Goal: Transaction & Acquisition: Purchase product/service

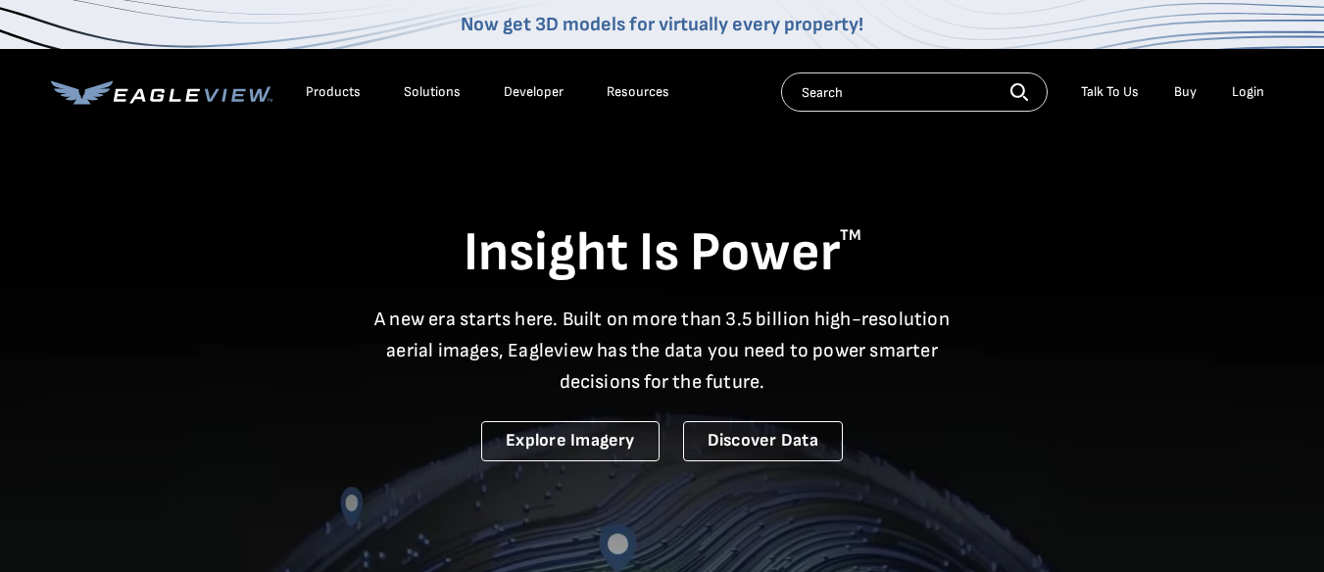
click at [1244, 86] on div "Login" at bounding box center [1248, 92] width 32 height 18
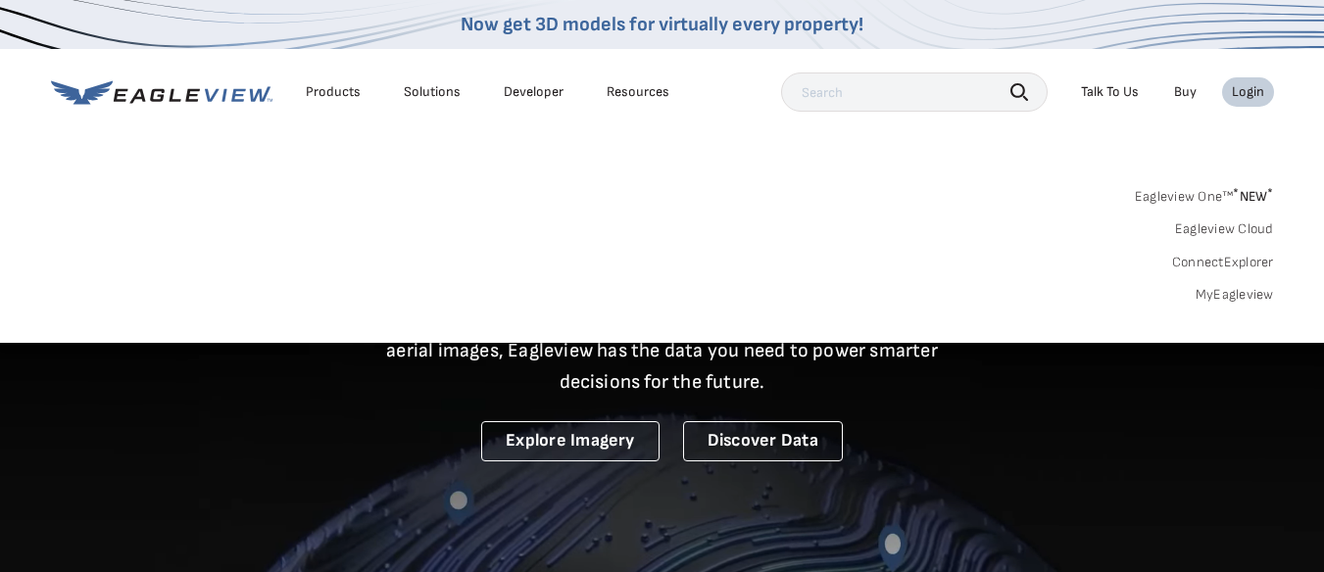
click at [1218, 228] on link "Eagleview Cloud" at bounding box center [1224, 229] width 99 height 18
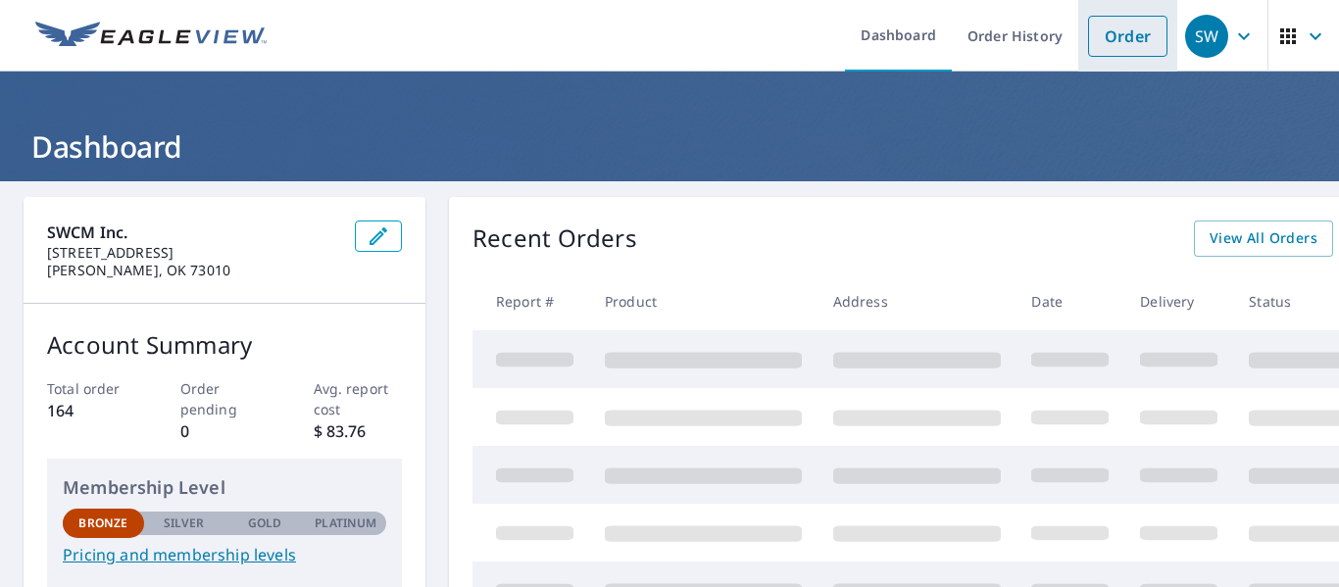
click at [1092, 45] on link "Order" at bounding box center [1127, 36] width 79 height 41
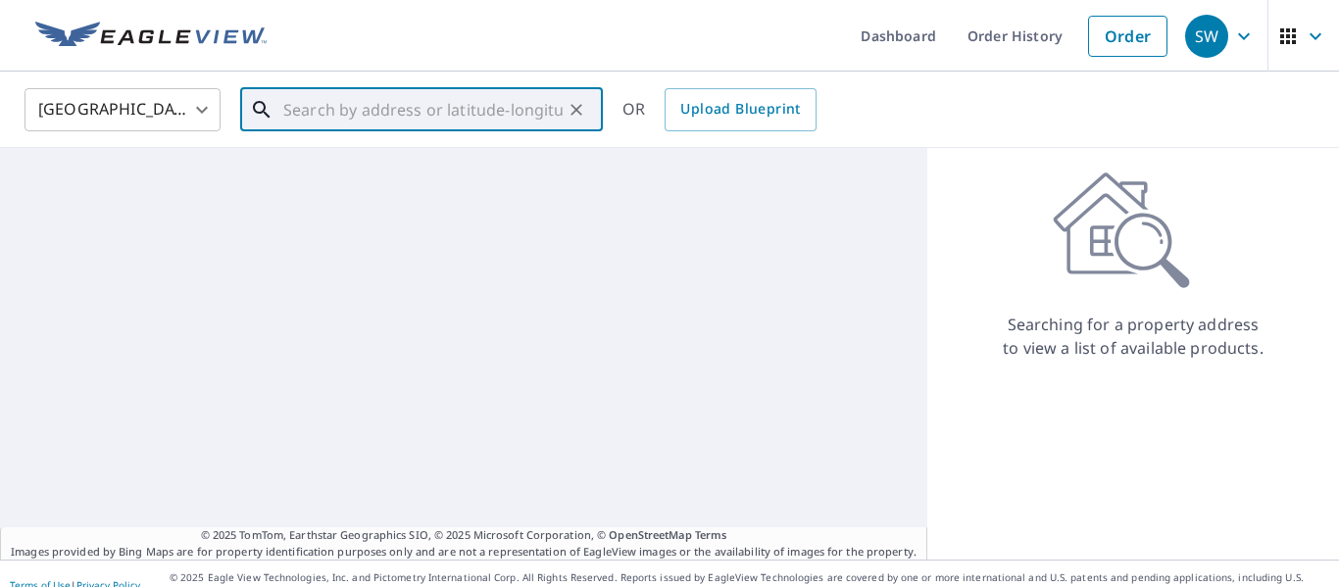
click at [340, 108] on input "text" at bounding box center [422, 109] width 279 height 55
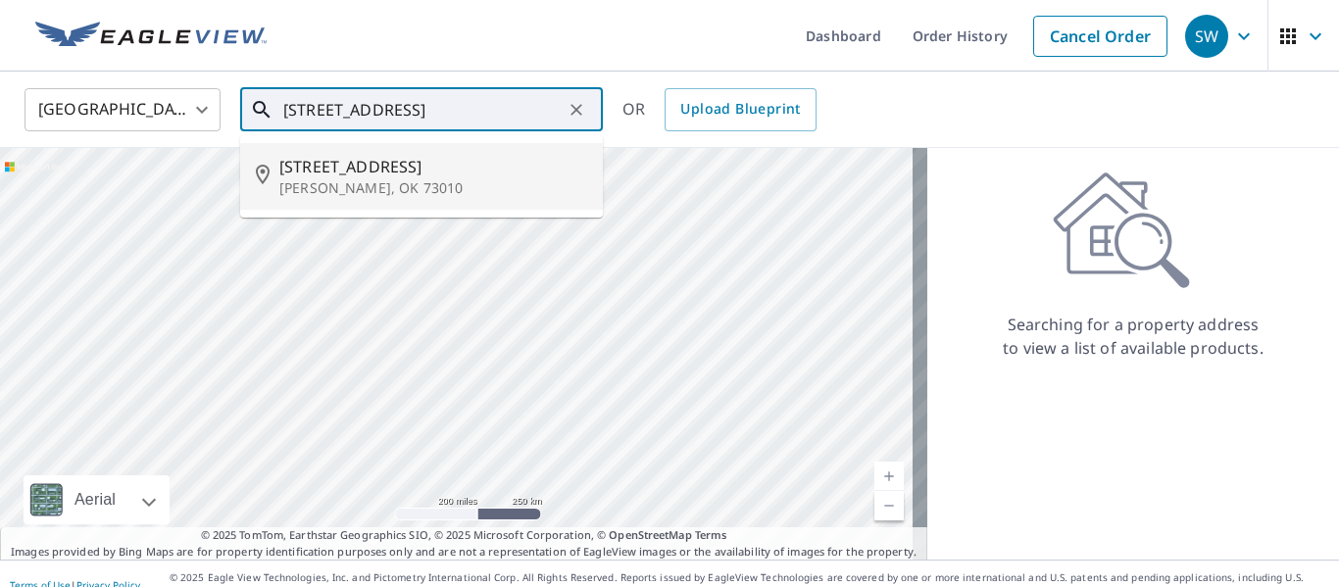
click at [382, 181] on p "[PERSON_NAME], OK 73010" at bounding box center [433, 188] width 308 height 20
type input "[STREET_ADDRESS][PERSON_NAME]"
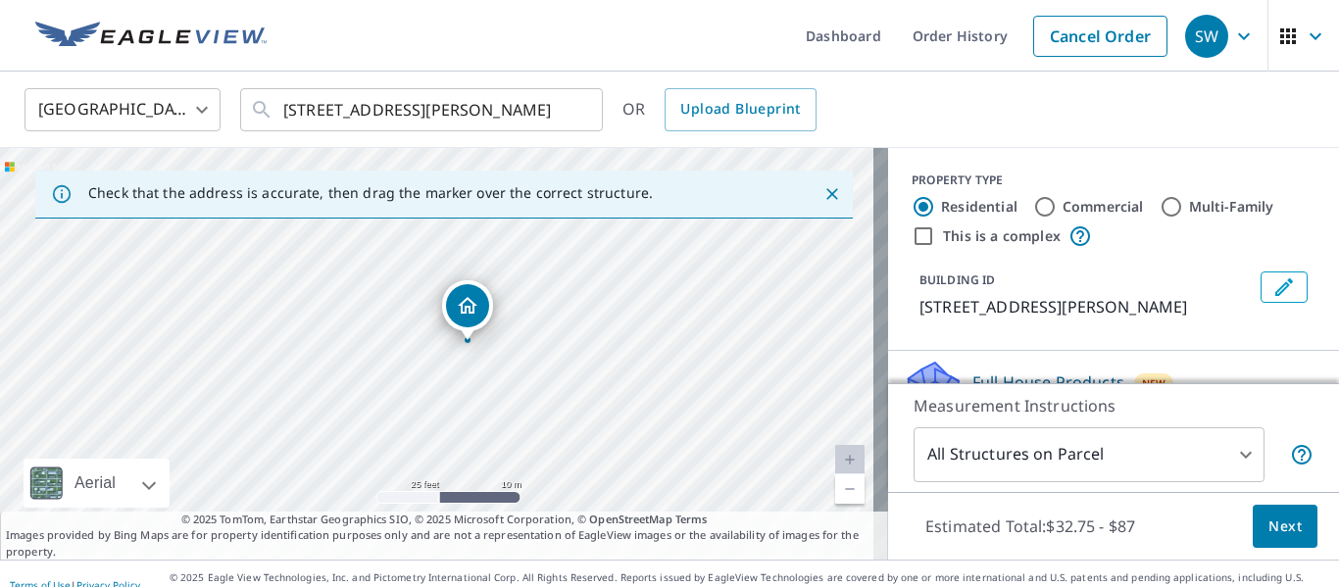
drag, startPoint x: 368, startPoint y: 311, endPoint x: 509, endPoint y: 391, distance: 161.5
click at [512, 391] on div "[STREET_ADDRESS][PERSON_NAME]" at bounding box center [444, 354] width 888 height 412
click at [1228, 451] on body "SW SW Dashboard Order History Cancel Order SW [GEOGRAPHIC_DATA] US ​ [STREET_AD…" at bounding box center [669, 293] width 1339 height 587
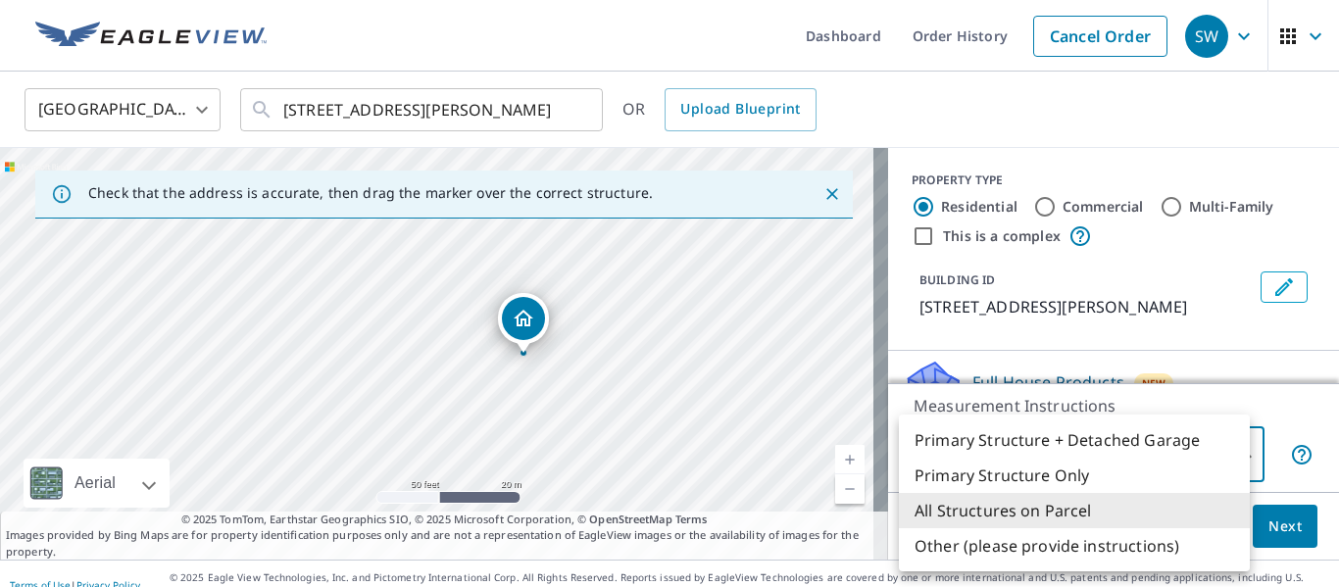
click at [1036, 475] on li "Primary Structure Only" at bounding box center [1074, 475] width 351 height 35
type input "2"
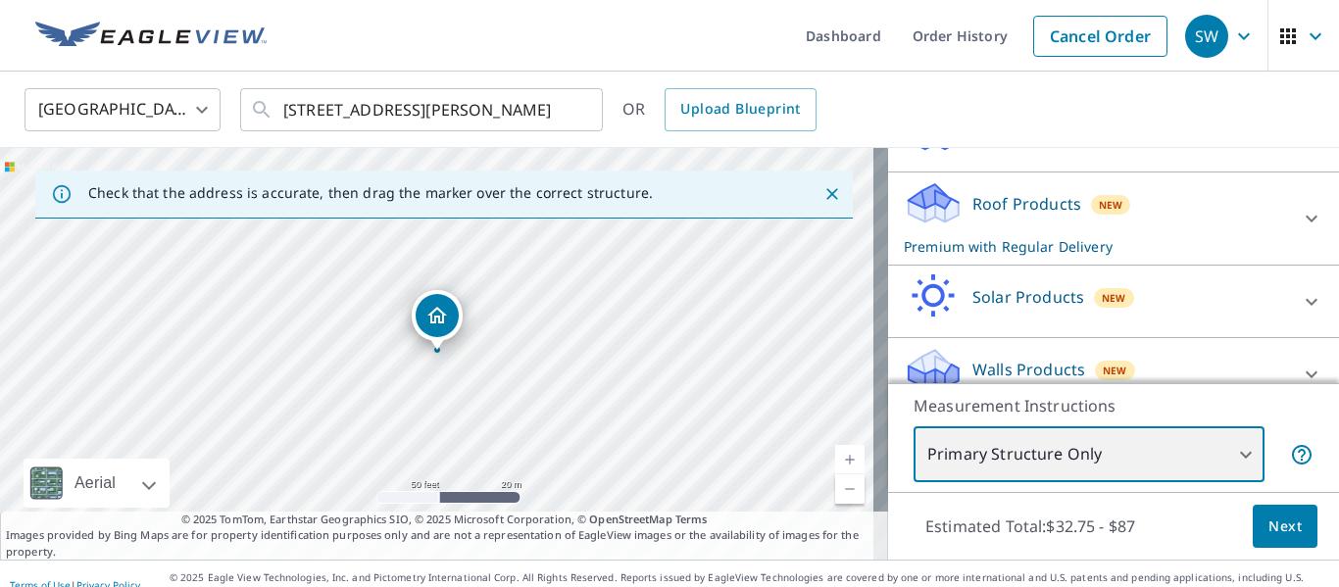
scroll to position [204, 0]
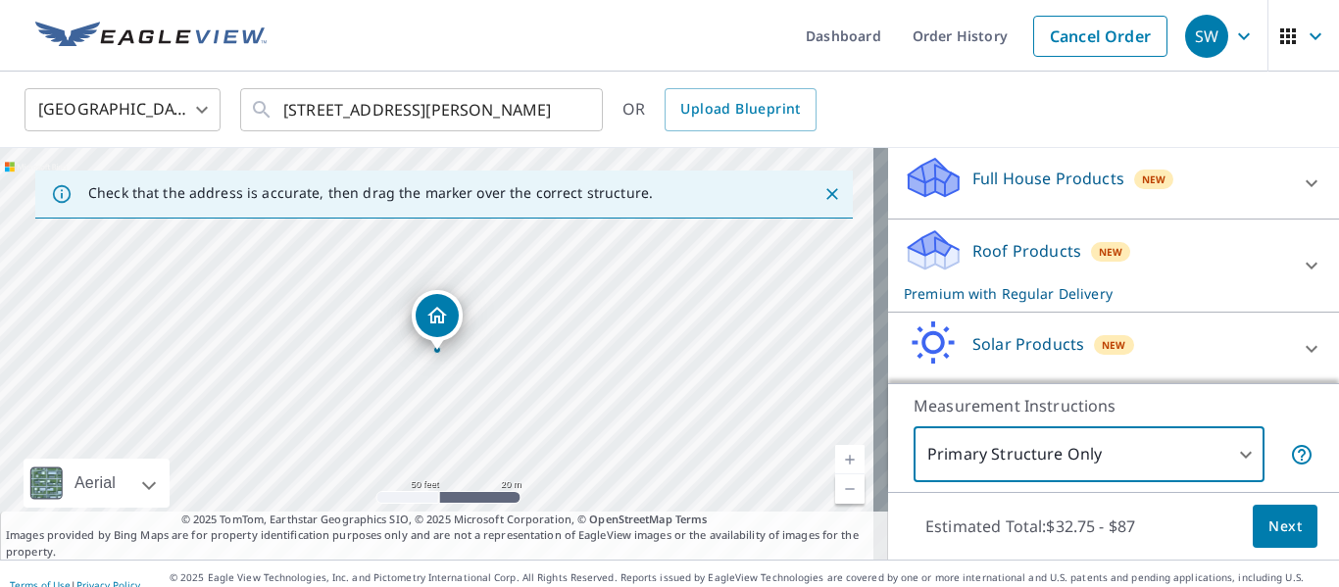
click at [1299, 277] on icon at bounding box center [1311, 266] width 24 height 24
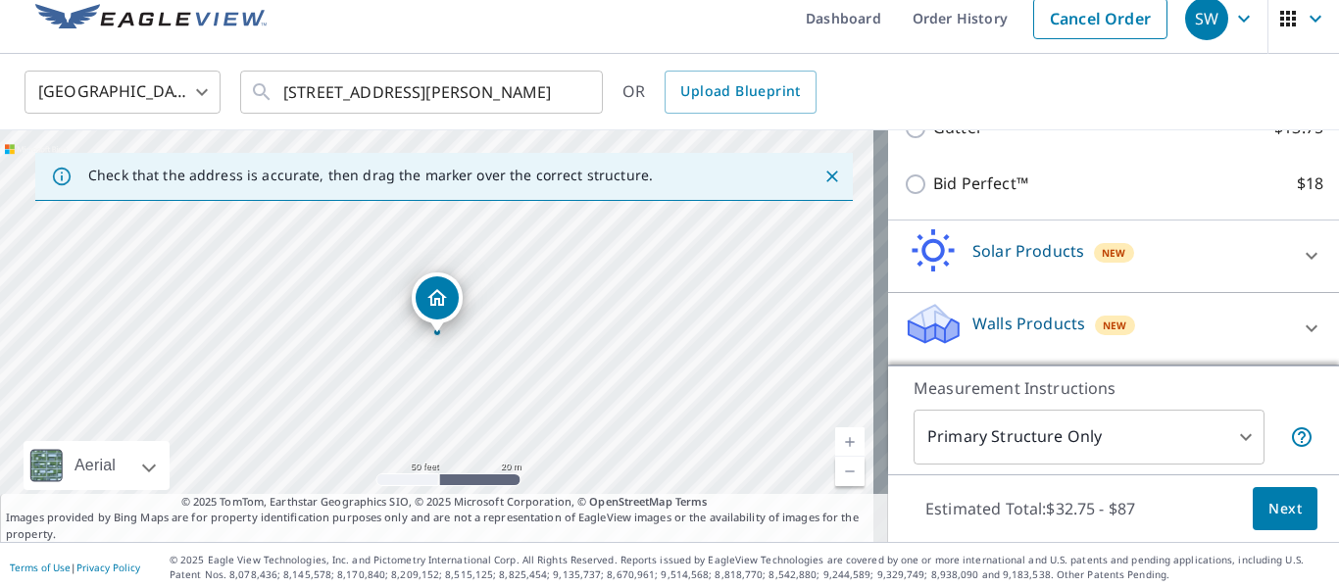
scroll to position [23, 0]
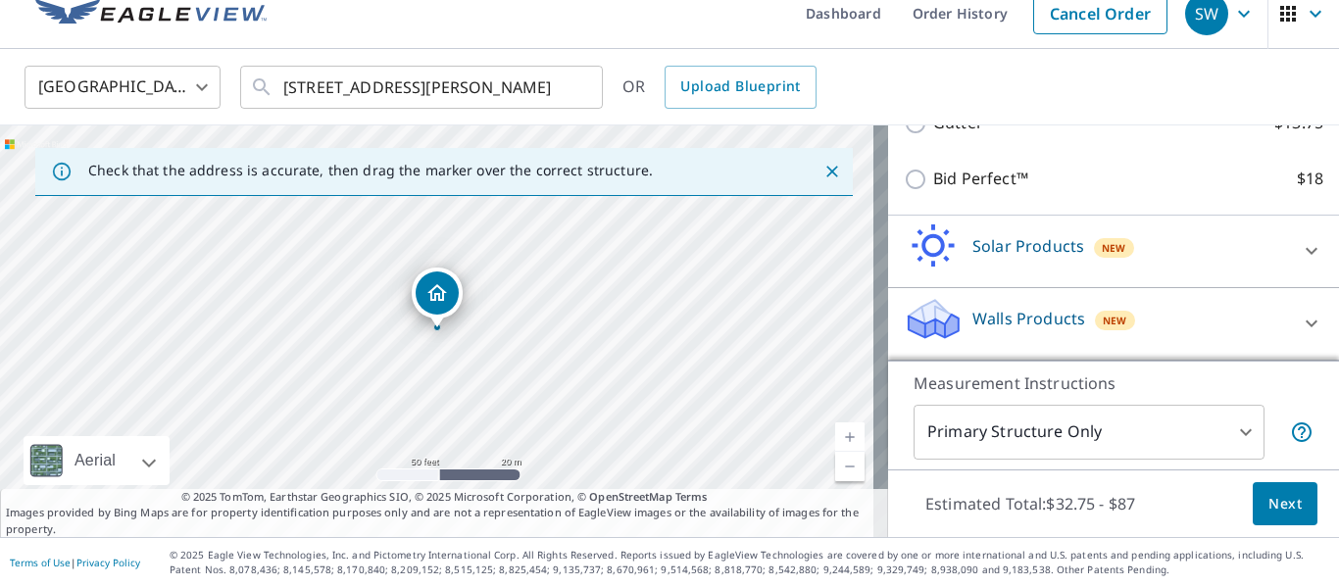
click at [1268, 501] on span "Next" at bounding box center [1284, 504] width 33 height 24
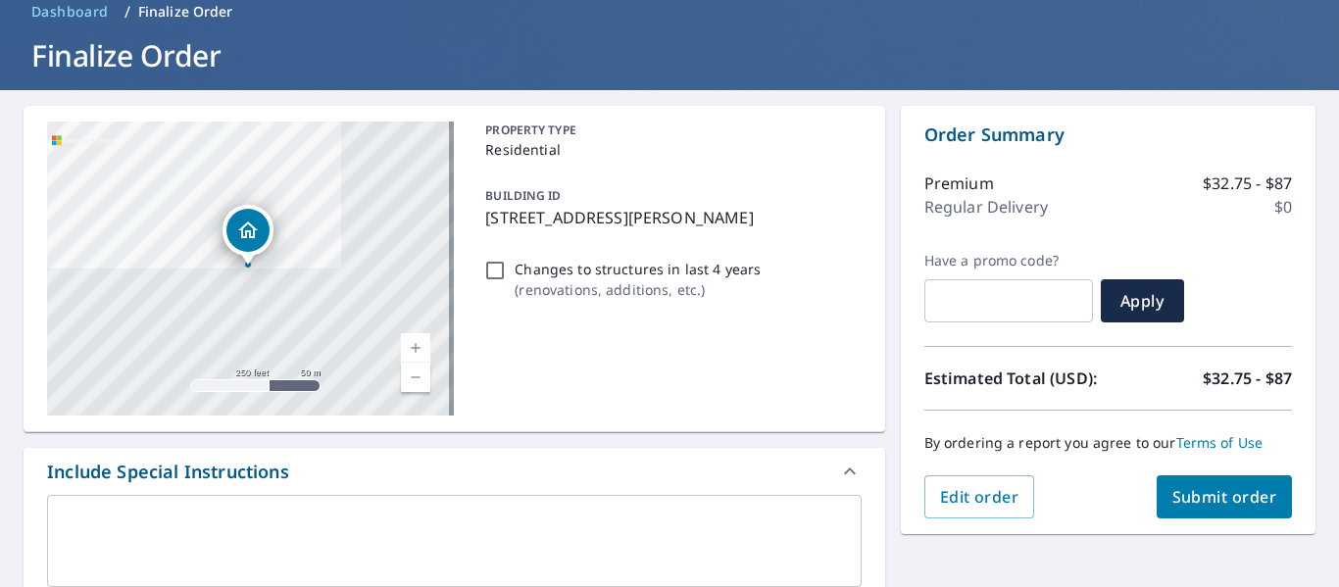
scroll to position [219, 0]
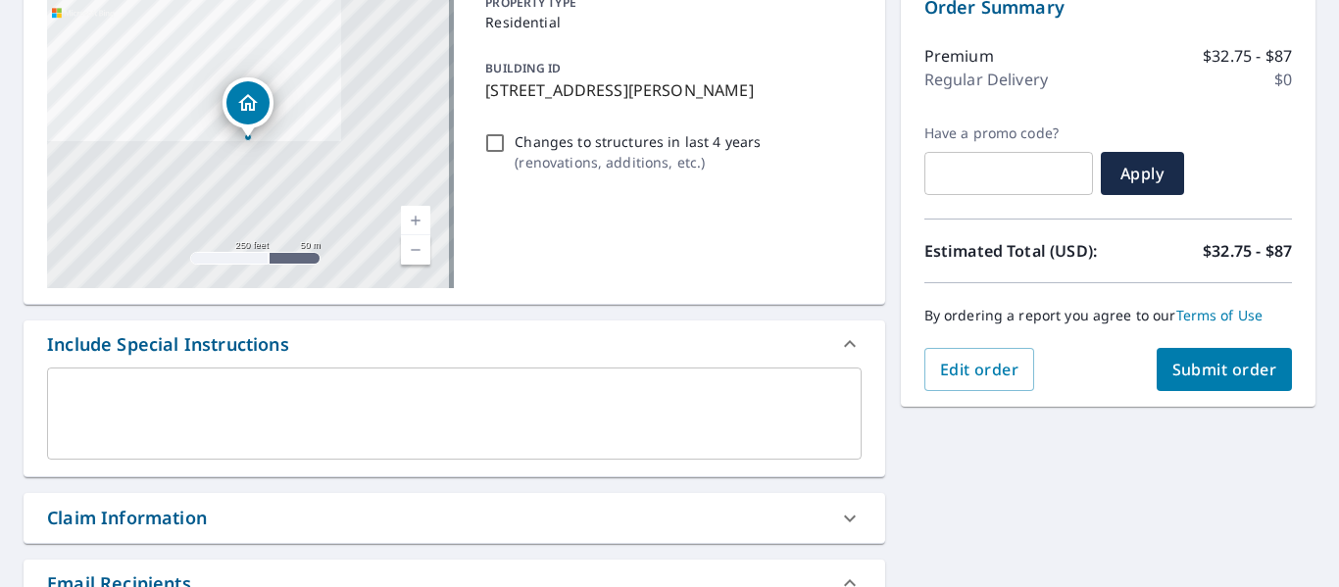
click at [127, 396] on textarea at bounding box center [454, 414] width 787 height 56
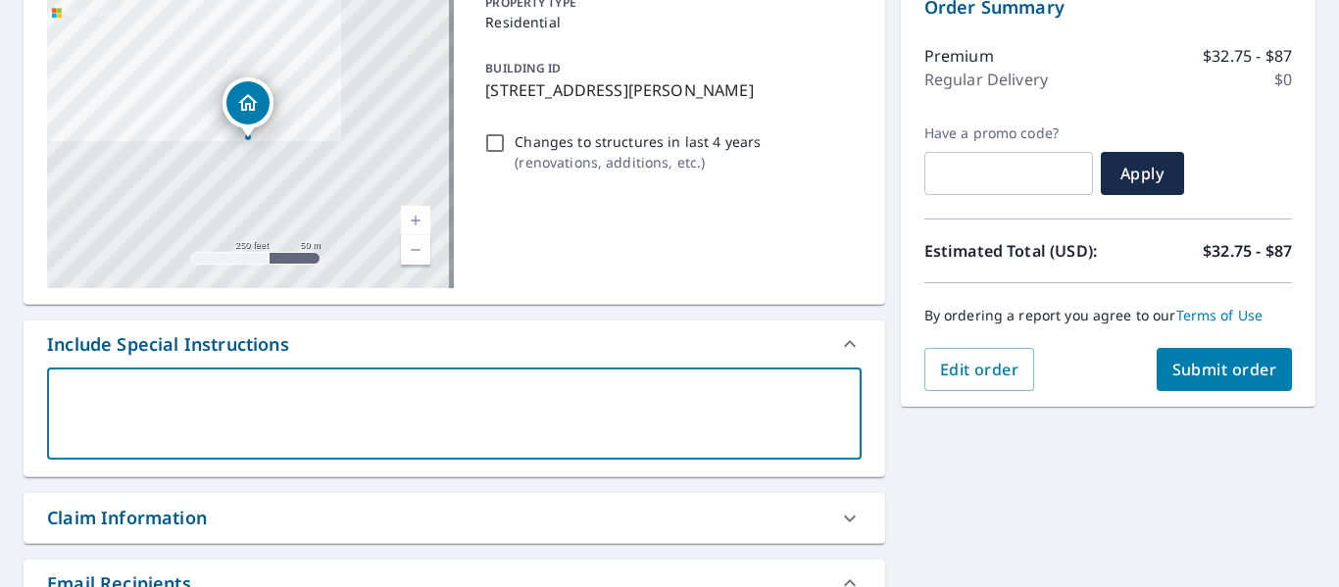
type textarea "i"
type textarea "x"
checkbox input "true"
type textarea "i"
type textarea "x"
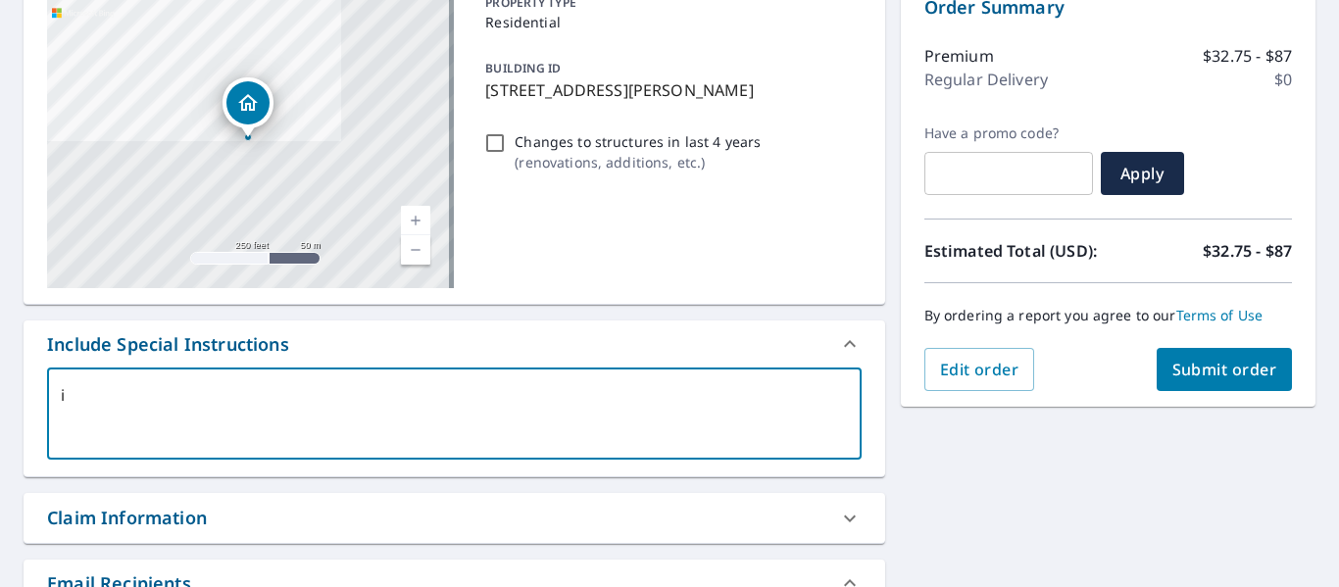
checkbox input "true"
type textarea "i w"
type textarea "x"
checkbox input "true"
type textarea "i wo"
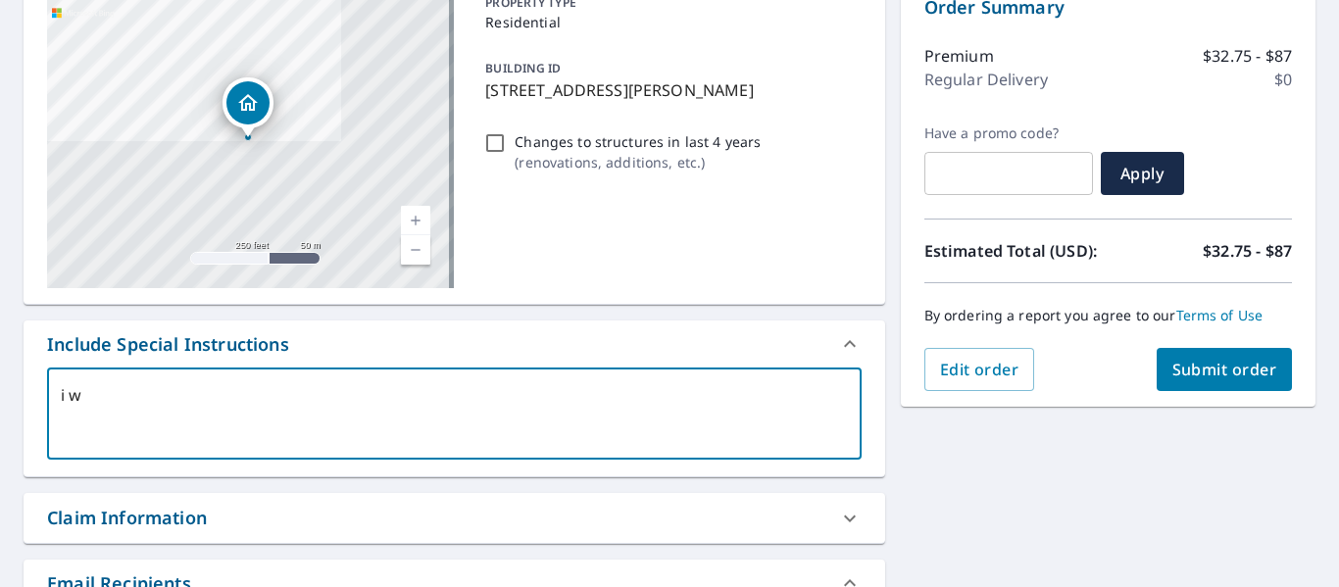
type textarea "x"
checkbox input "true"
type textarea "i wou"
type textarea "x"
checkbox input "true"
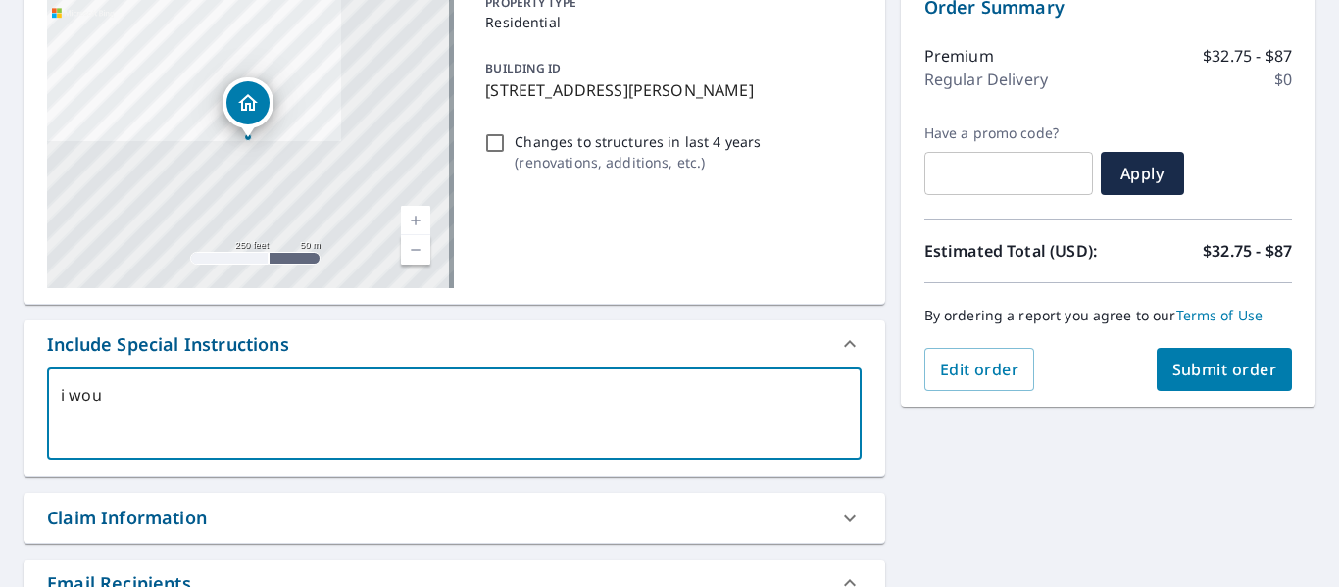
type textarea "i woul"
type textarea "x"
checkbox input "true"
type textarea "i would"
type textarea "x"
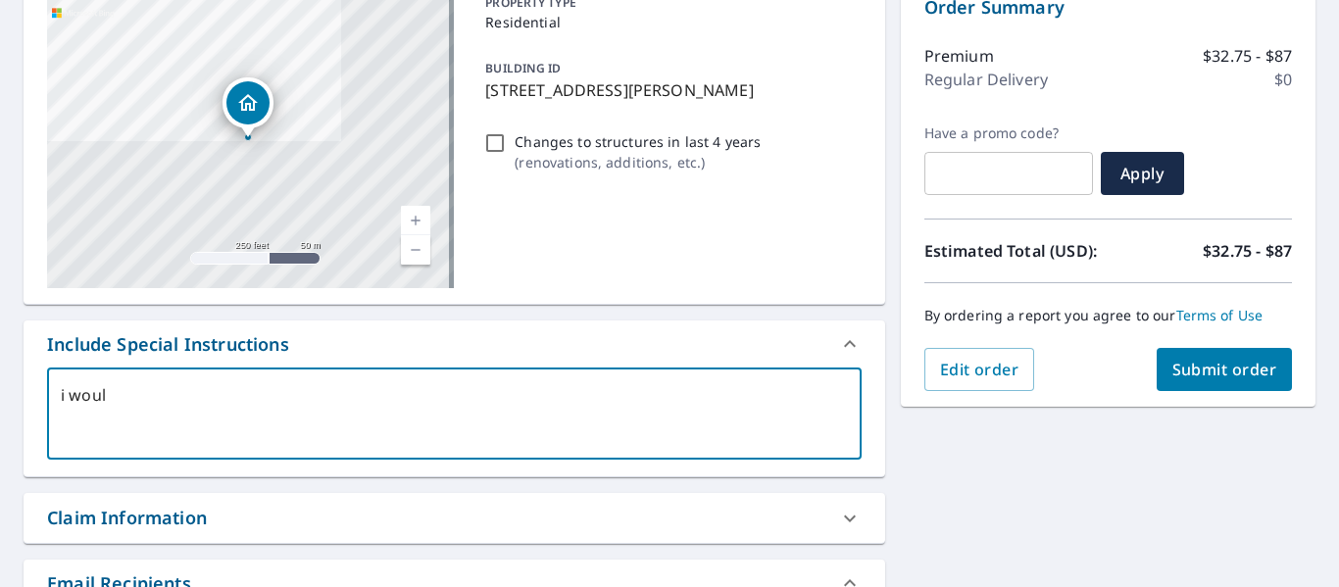
checkbox input "true"
type textarea "i would"
type textarea "x"
checkbox input "true"
type textarea "i would l"
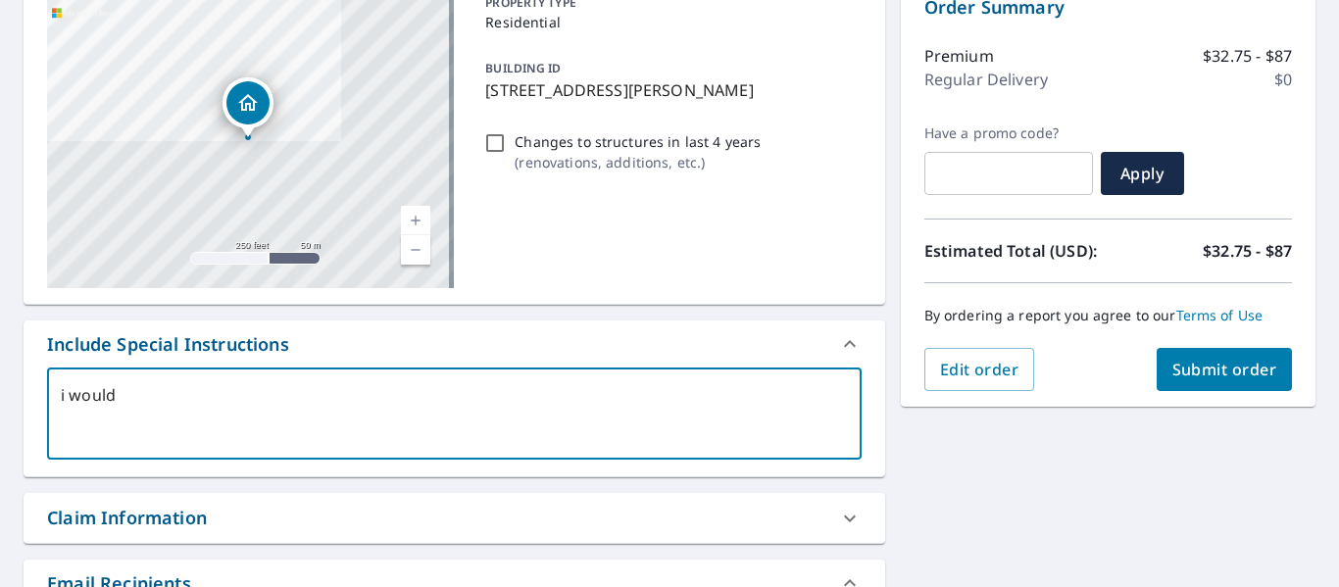
type textarea "x"
checkbox input "true"
type textarea "i would li"
type textarea "x"
checkbox input "true"
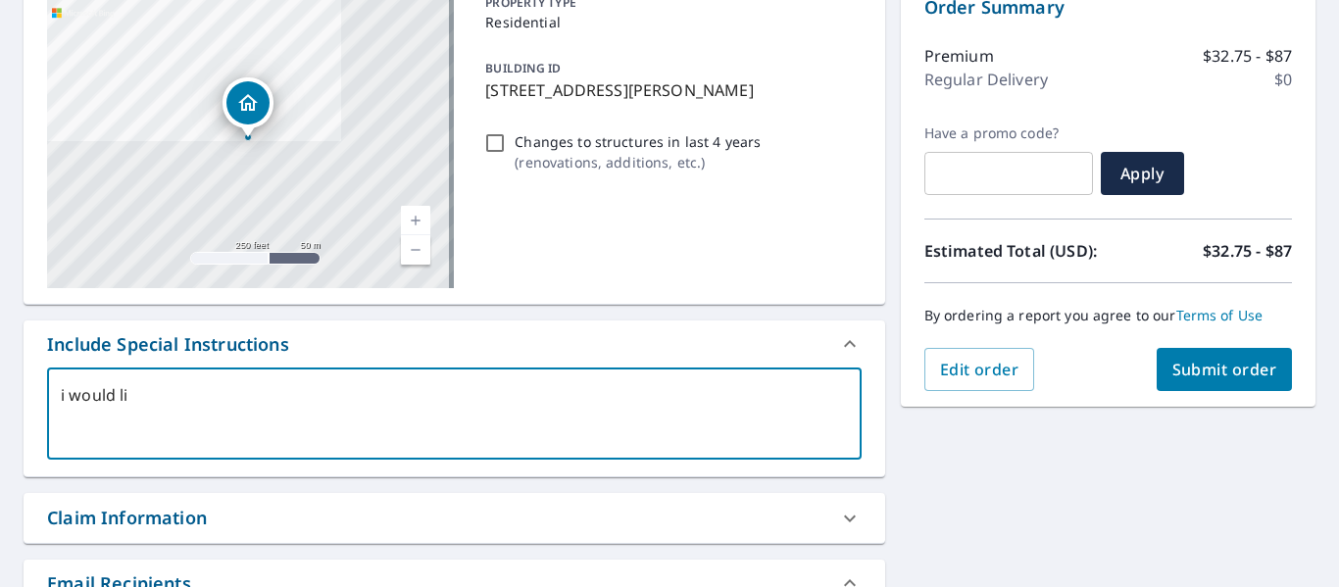
type textarea "i would lik"
type textarea "x"
checkbox input "true"
type textarea "i would like"
type textarea "x"
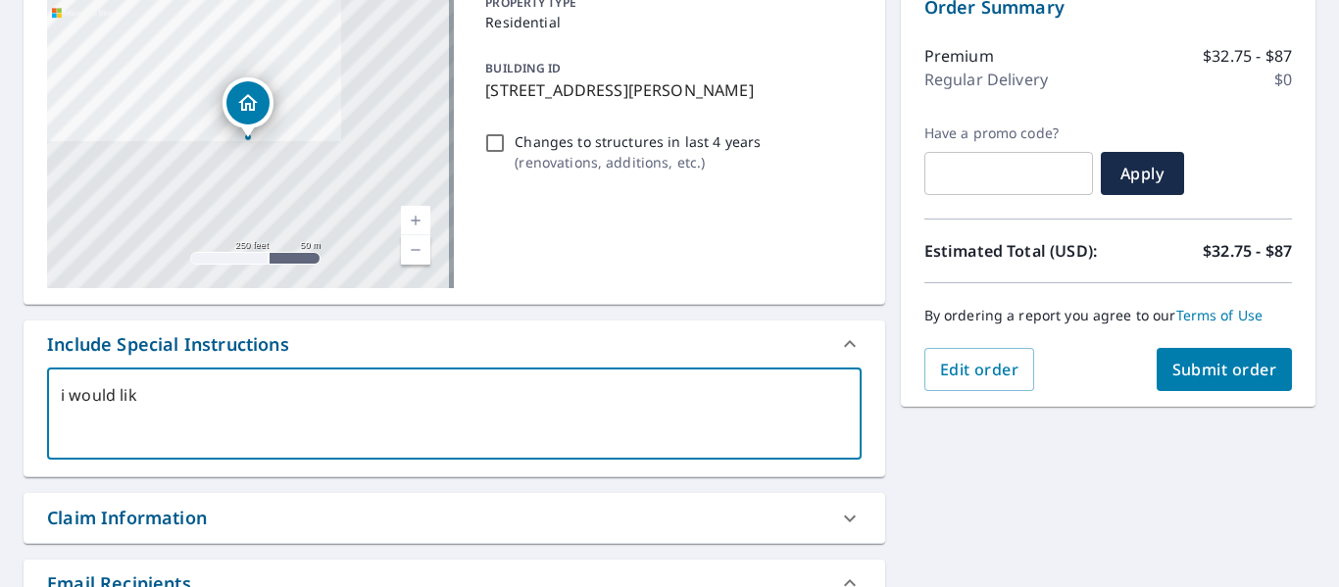
checkbox input "true"
type textarea "i would like"
type textarea "x"
checkbox input "true"
type textarea "i would like t"
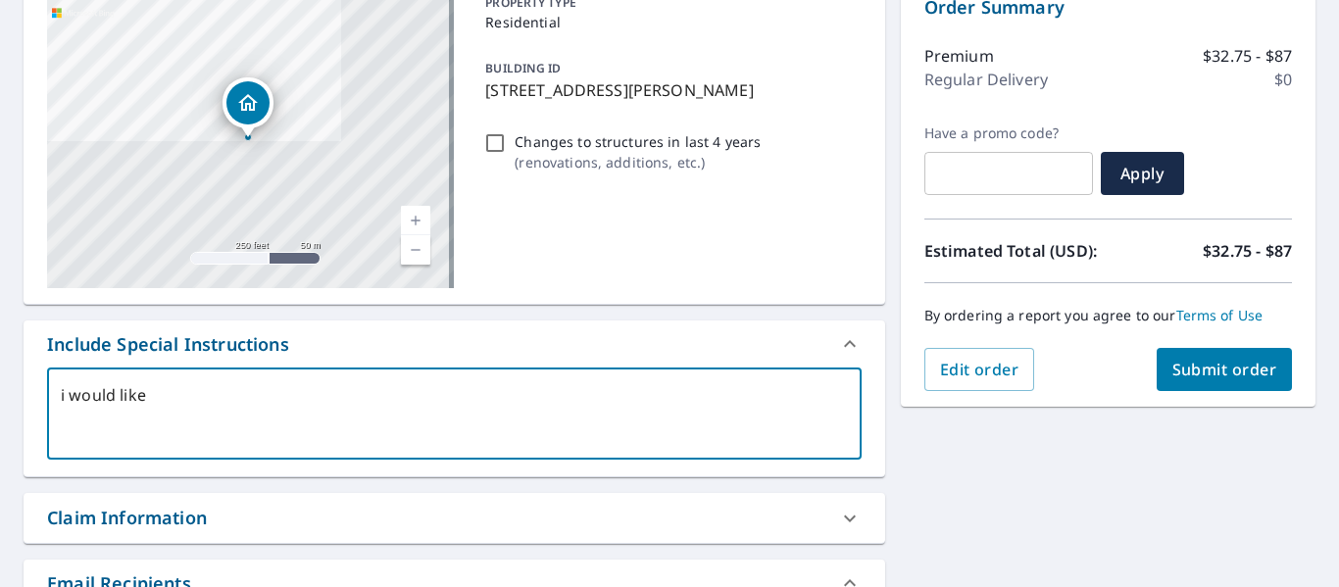
type textarea "x"
checkbox input "true"
type textarea "i would like to"
type textarea "x"
checkbox input "true"
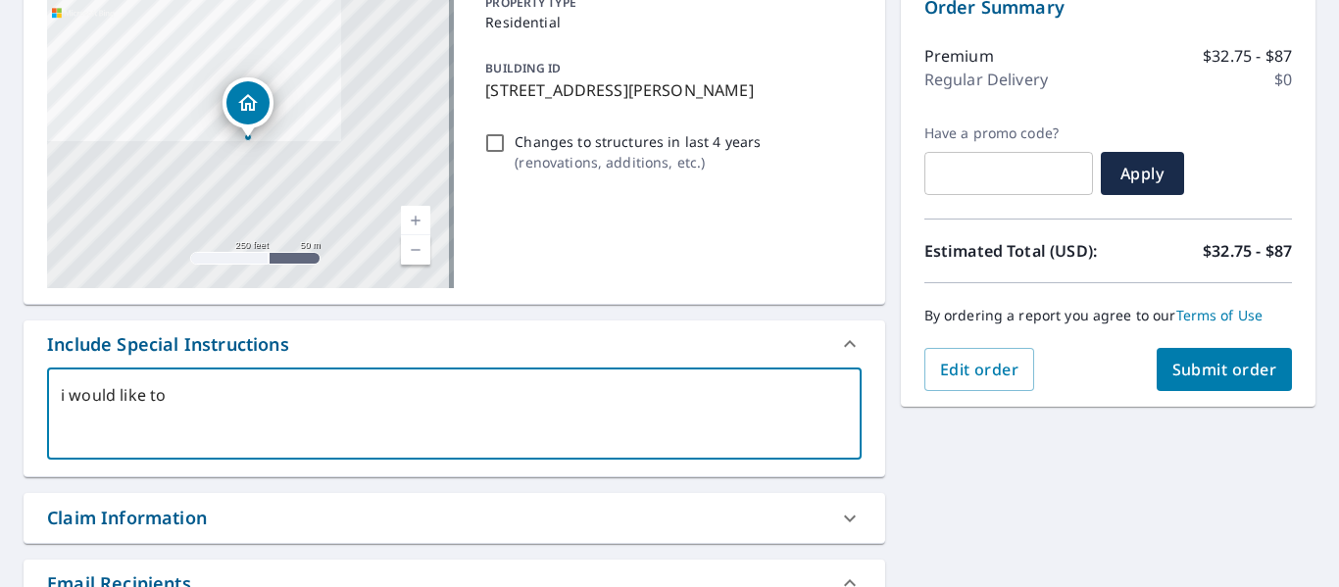
type textarea "i would like to"
type textarea "x"
checkbox input "true"
type textarea "i would like to g"
type textarea "x"
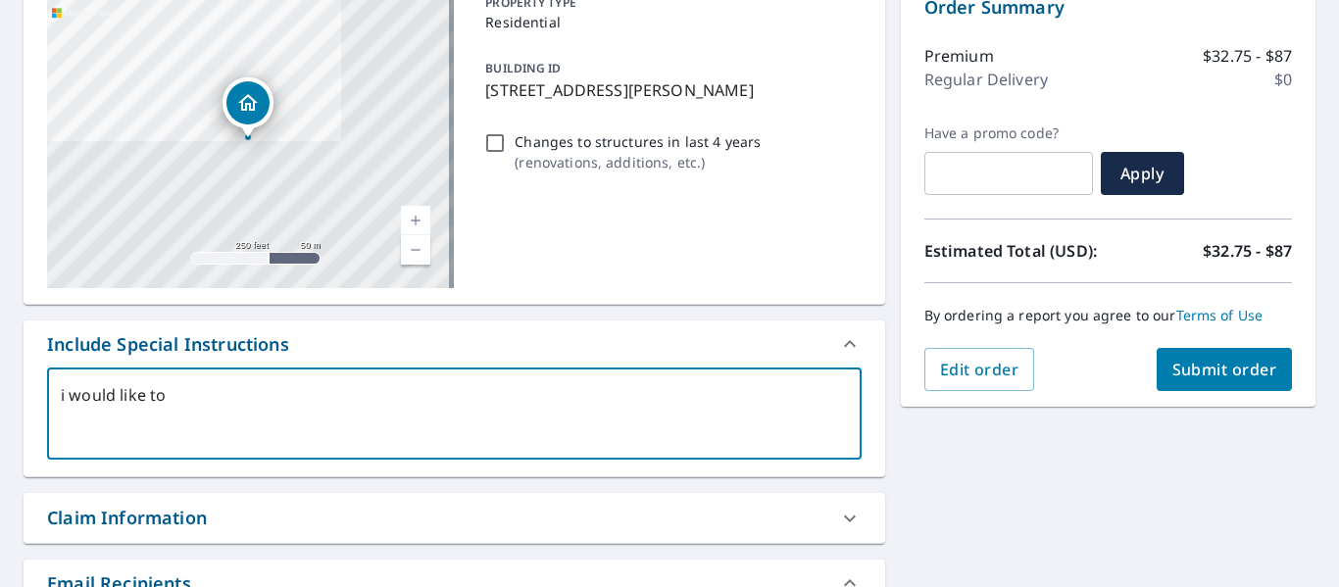
checkbox input "true"
type textarea "i would like to ge"
type textarea "x"
checkbox input "true"
type textarea "i would like to get"
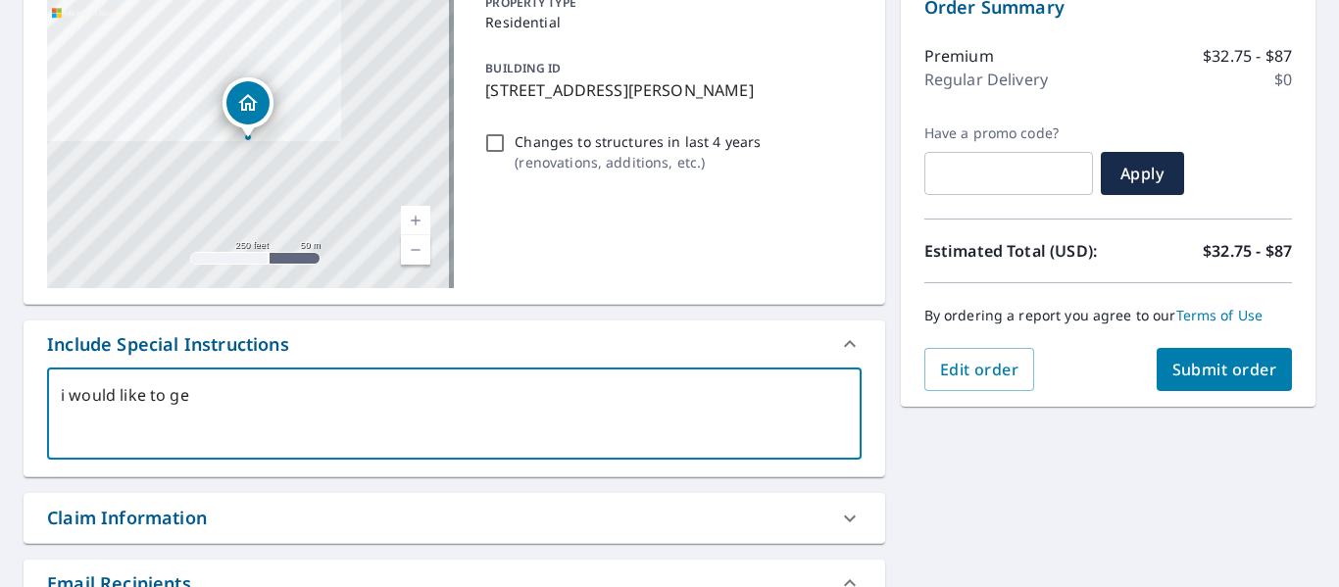
type textarea "x"
checkbox input "true"
type textarea "i would like to get"
type textarea "x"
checkbox input "true"
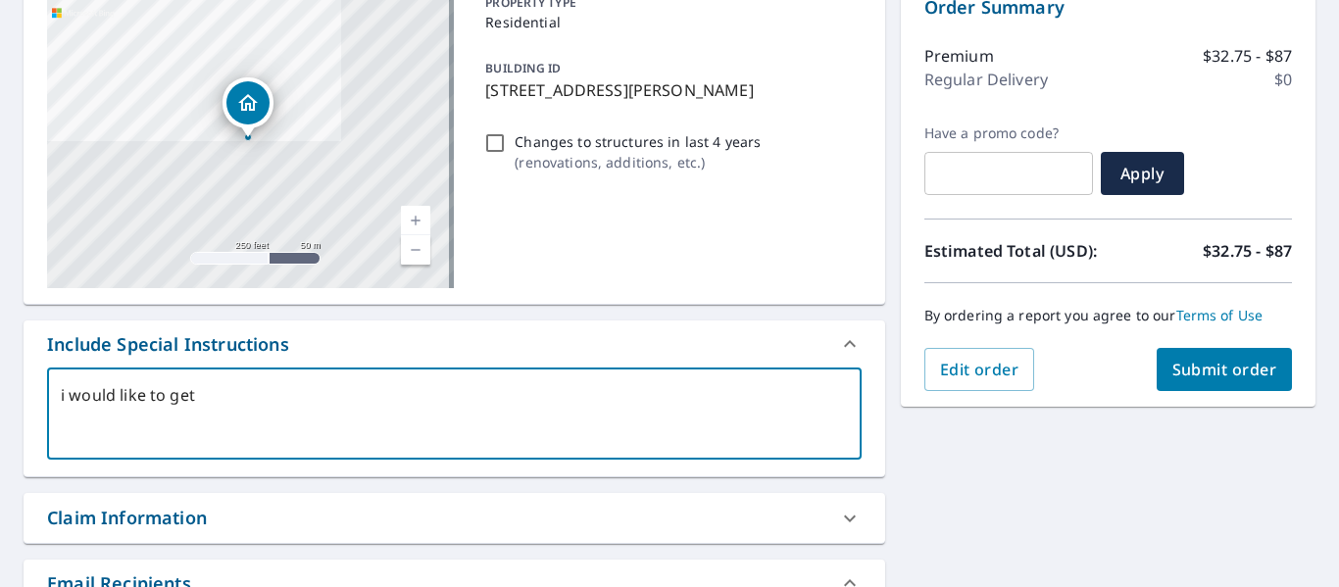
type textarea "i would like to get t"
type textarea "x"
checkbox input "true"
type textarea "i would like to get th"
type textarea "x"
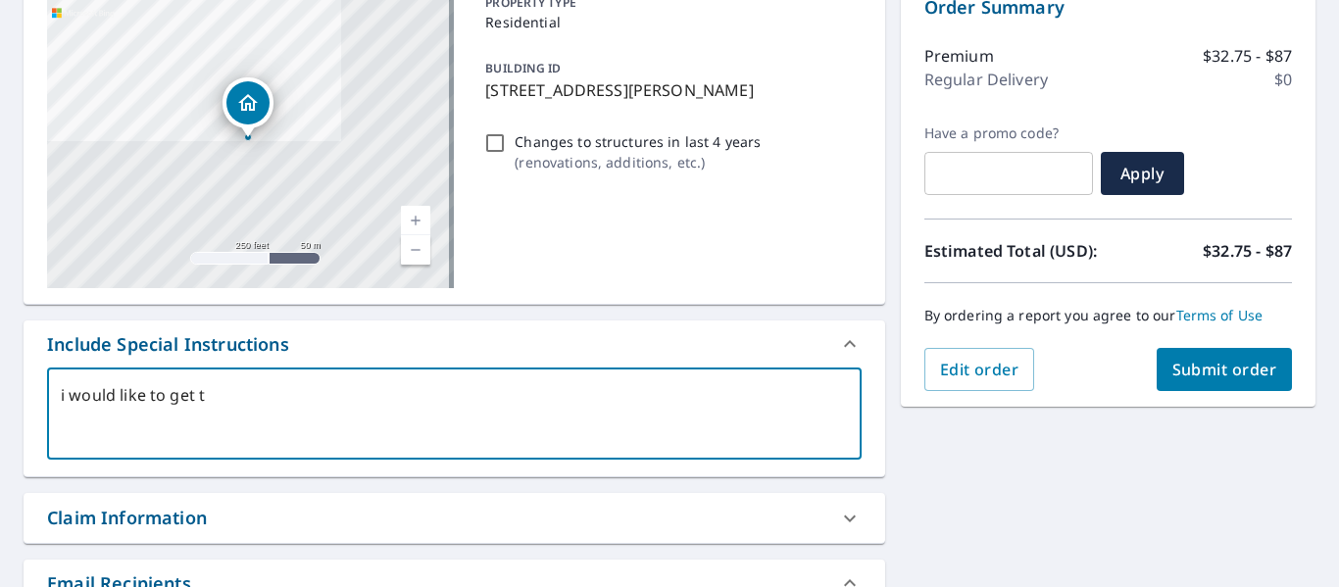
checkbox input "true"
type textarea "i would like to get the"
type textarea "x"
checkbox input "true"
type textarea "i would like to get the"
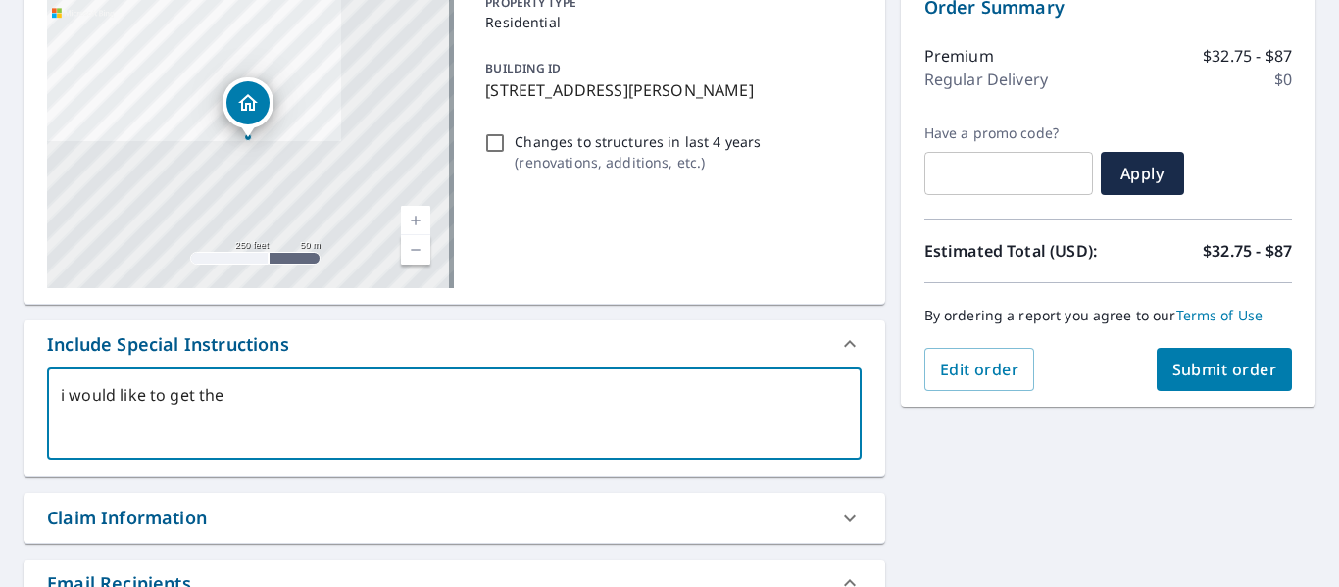
type textarea "x"
checkbox input "true"
type textarea "i would like to get the x"
type textarea "x"
checkbox input "true"
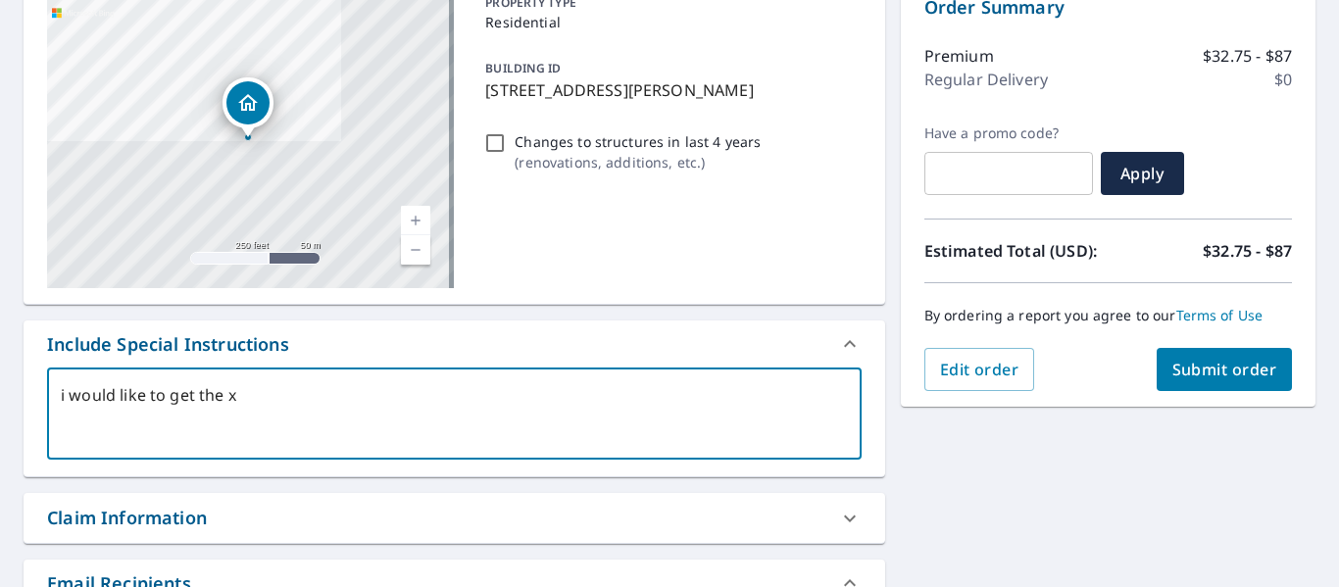
type textarea "i would like to get the xa"
type textarea "x"
checkbox input "true"
type textarea "i would like to get the xac"
type textarea "x"
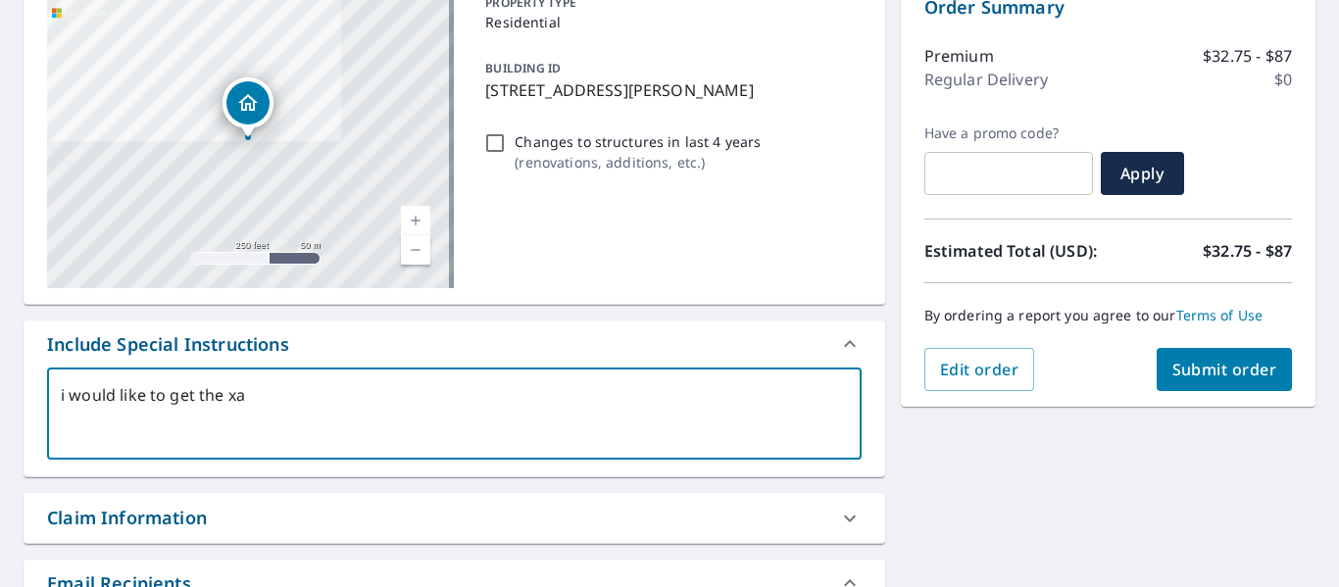
checkbox input "true"
type textarea "i would like to get the xact"
type textarea "x"
checkbox input "true"
type textarea "i would like to get the xacti"
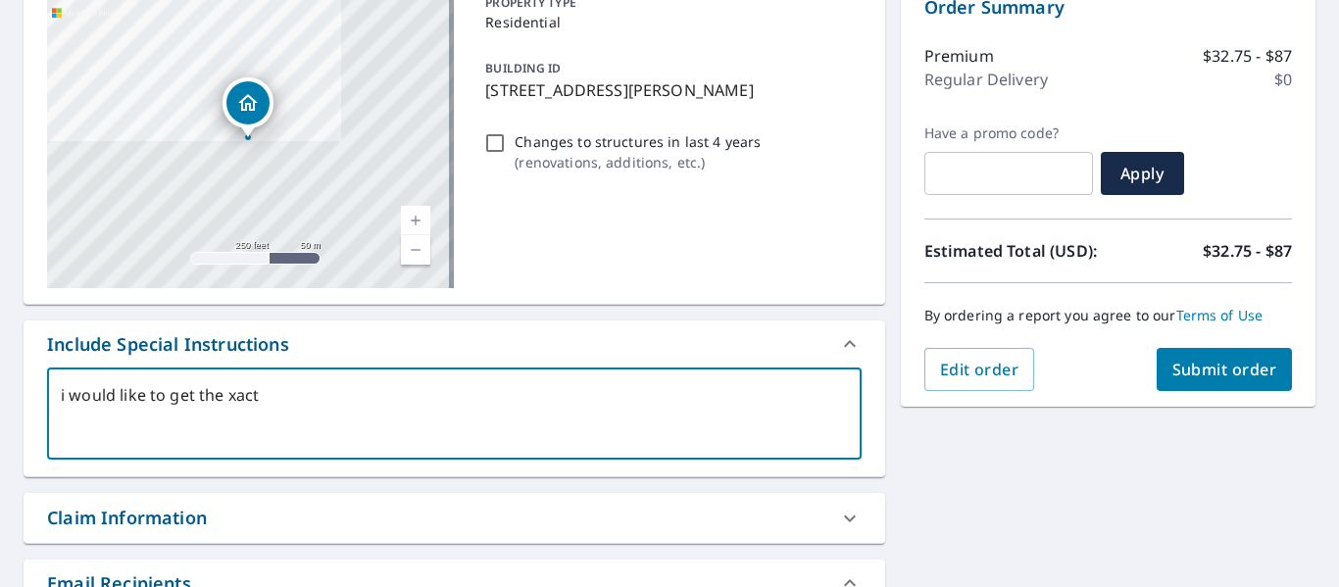
type textarea "x"
checkbox input "true"
type textarea "i would like to get the xactim"
type textarea "x"
checkbox input "true"
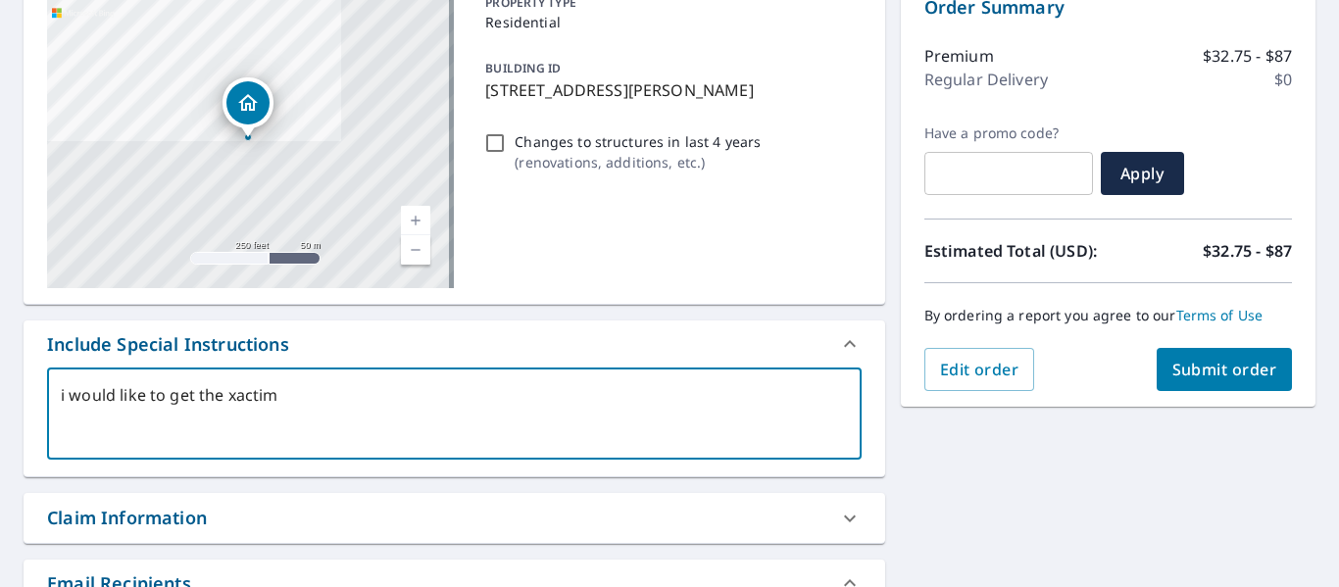
type textarea "i would like to get the xactima"
type textarea "x"
checkbox input "true"
type textarea "i would like to get the xactimat"
type textarea "x"
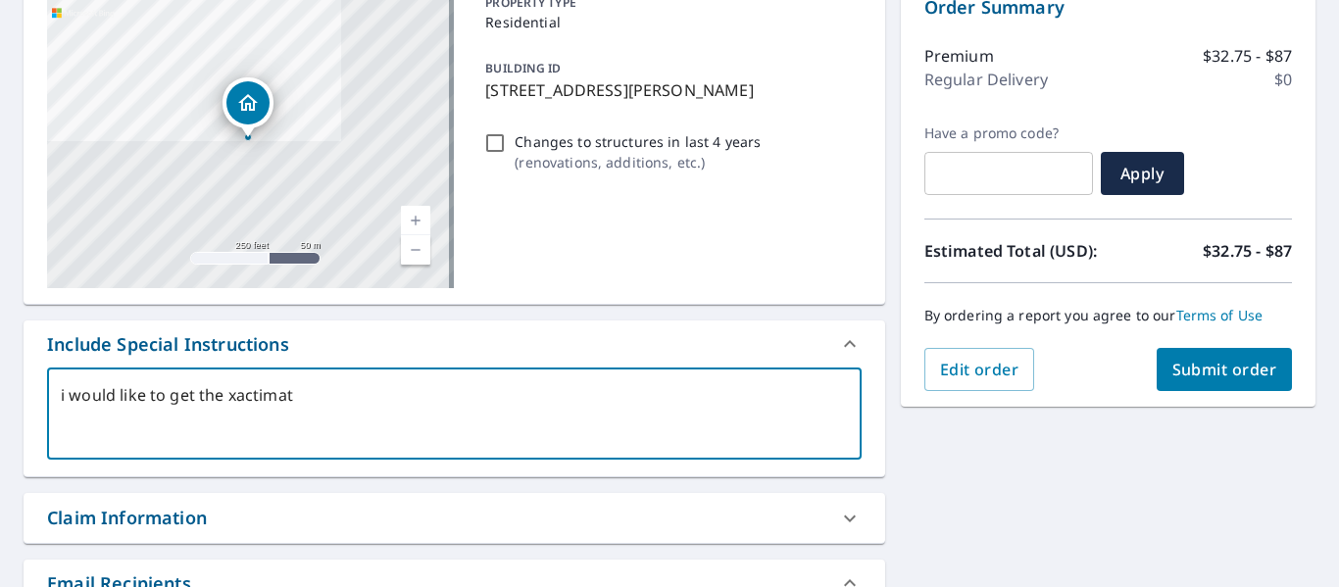
checkbox input "true"
type textarea "i would like to get the xactimate"
type textarea "x"
checkbox input "true"
type textarea "i would like to get the xactimate"
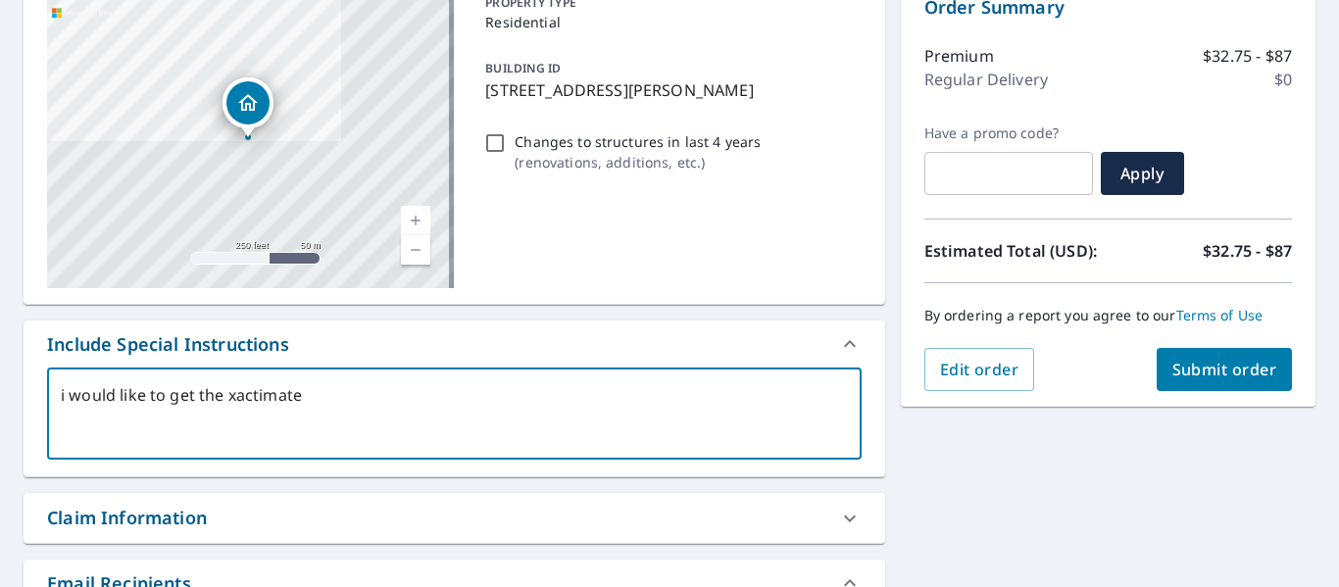
type textarea "x"
checkbox input "true"
type textarea "i would like to get the xactimate i"
type textarea "x"
checkbox input "true"
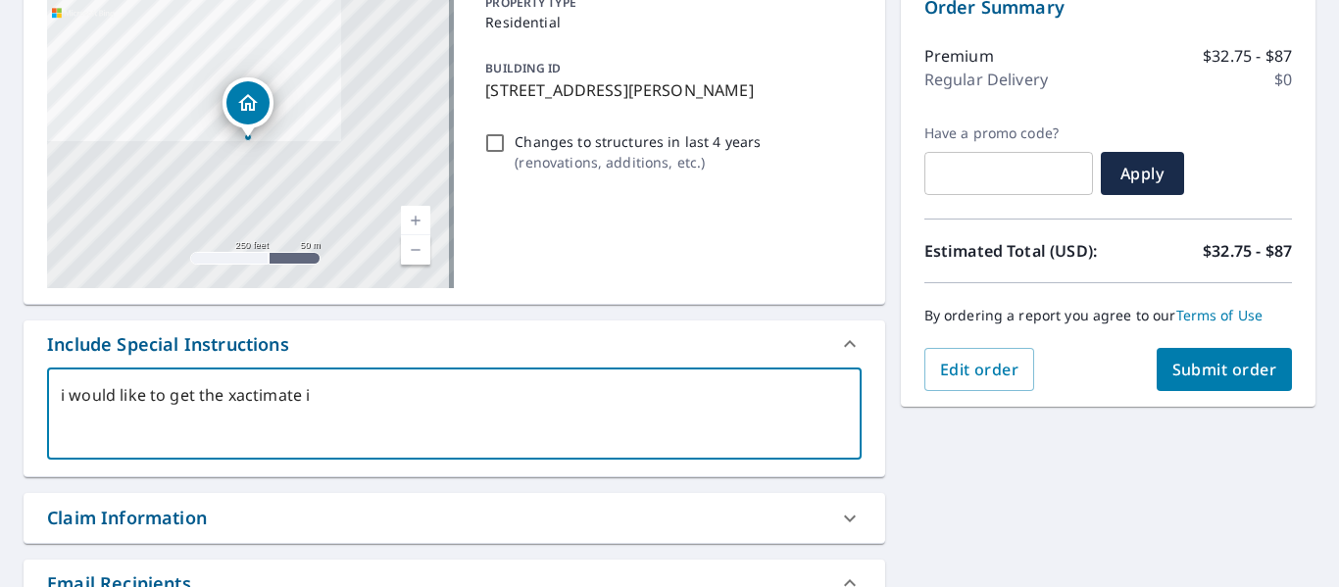
type textarea "i would like to get the xactimate im"
type textarea "x"
checkbox input "true"
type textarea "i would like to get the xactimate imp"
type textarea "x"
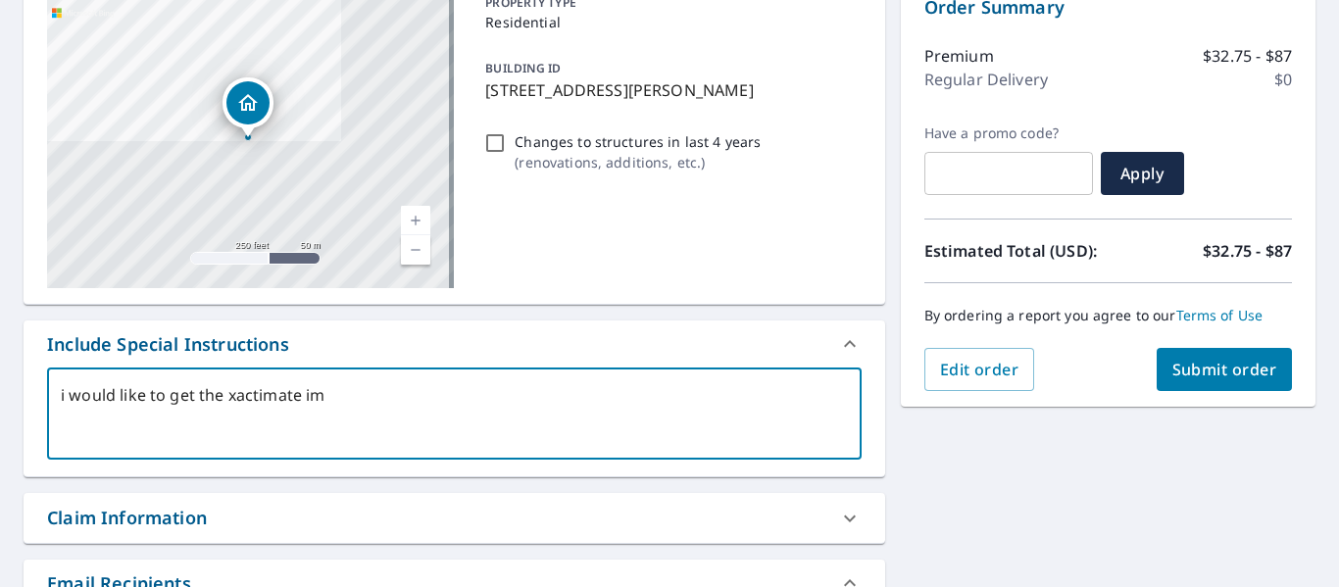
checkbox input "true"
type textarea "i would like to get the xactimate impo"
type textarea "x"
checkbox input "true"
type textarea "i would like to get the xactimate impor"
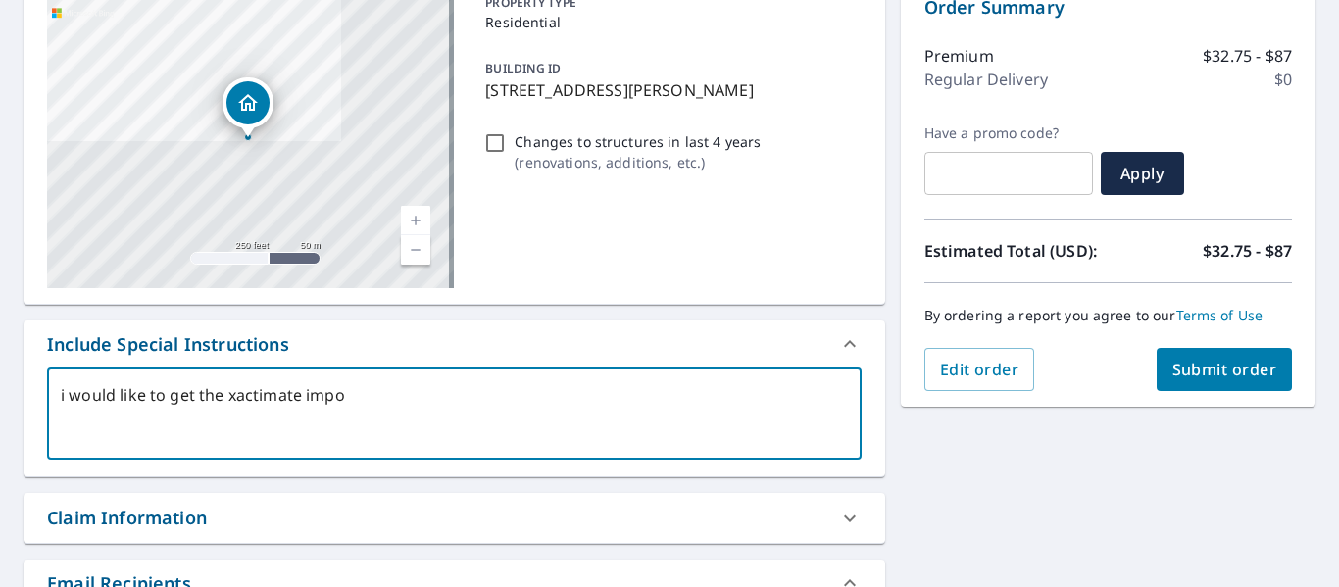
type textarea "x"
checkbox input "true"
type textarea "i would like to get the xactimate import"
type textarea "x"
checkbox input "true"
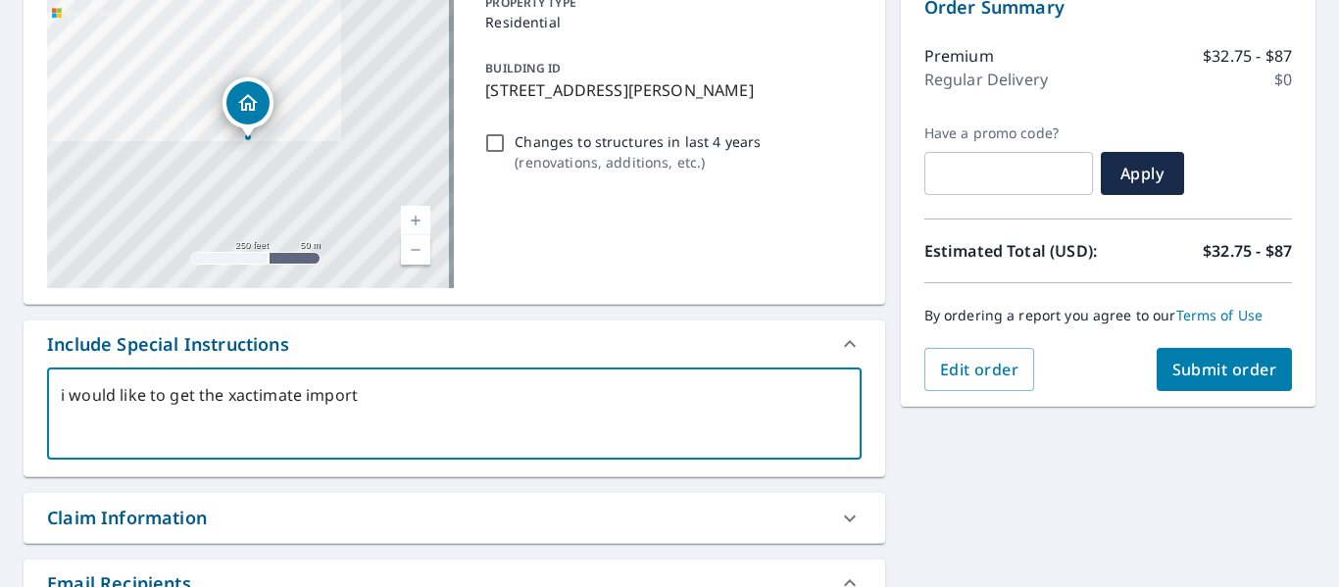
type textarea "i would like to get the xactimate import"
type textarea "x"
checkbox input "true"
type textarea "i would like to get the xactimate import"
type textarea "x"
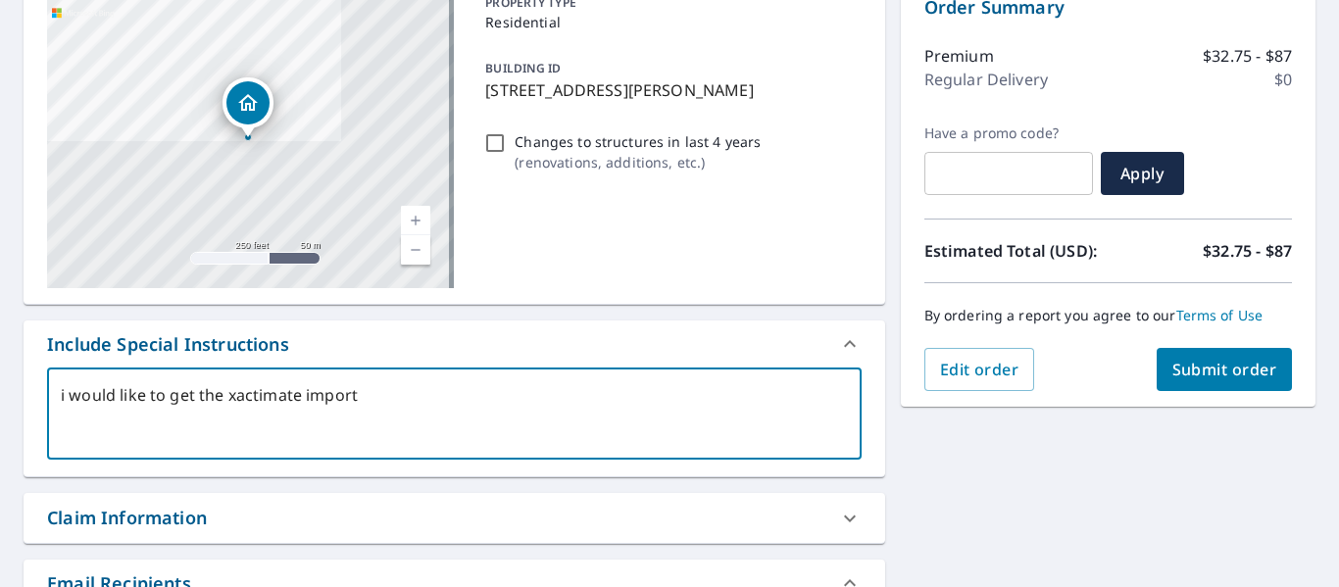
checkbox input "true"
type textarea "i would like to get the xactimate import."
type textarea "x"
checkbox input "true"
type textarea "i would like to get the xactimate import."
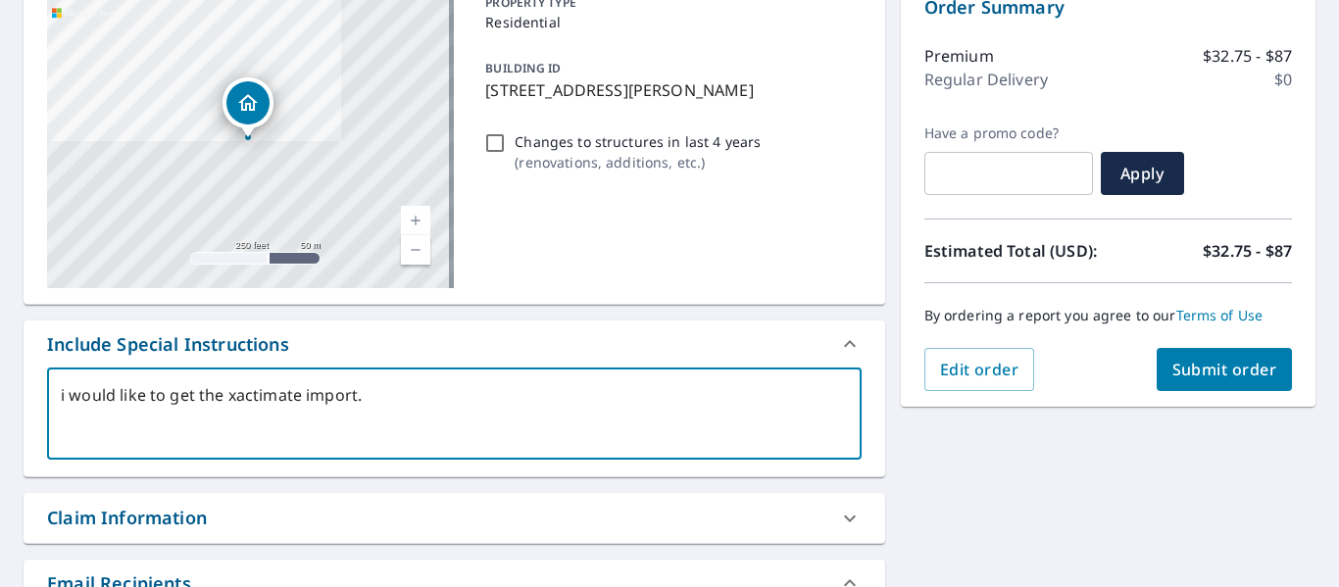
type textarea "x"
checkbox input "true"
type textarea "i would like to get the xactimate import. I"
type textarea "x"
checkbox input "true"
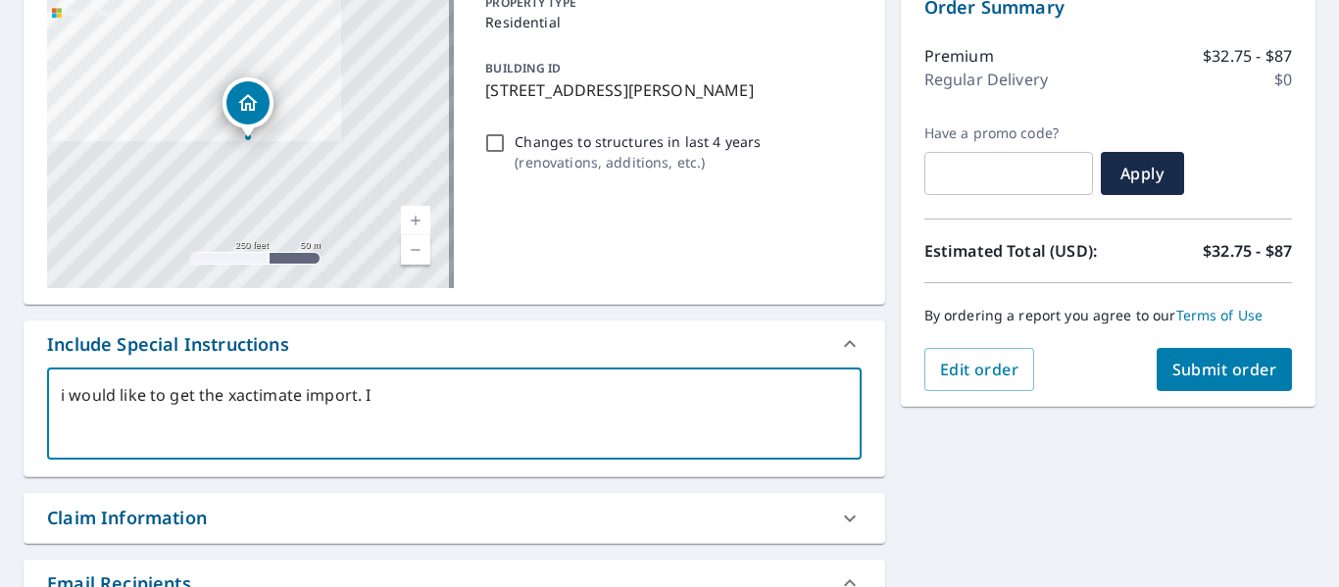
type textarea "i would like to get the xactimate import. I"
type textarea "x"
checkbox input "true"
type textarea "i would like to get the xactimate import. I t"
type textarea "x"
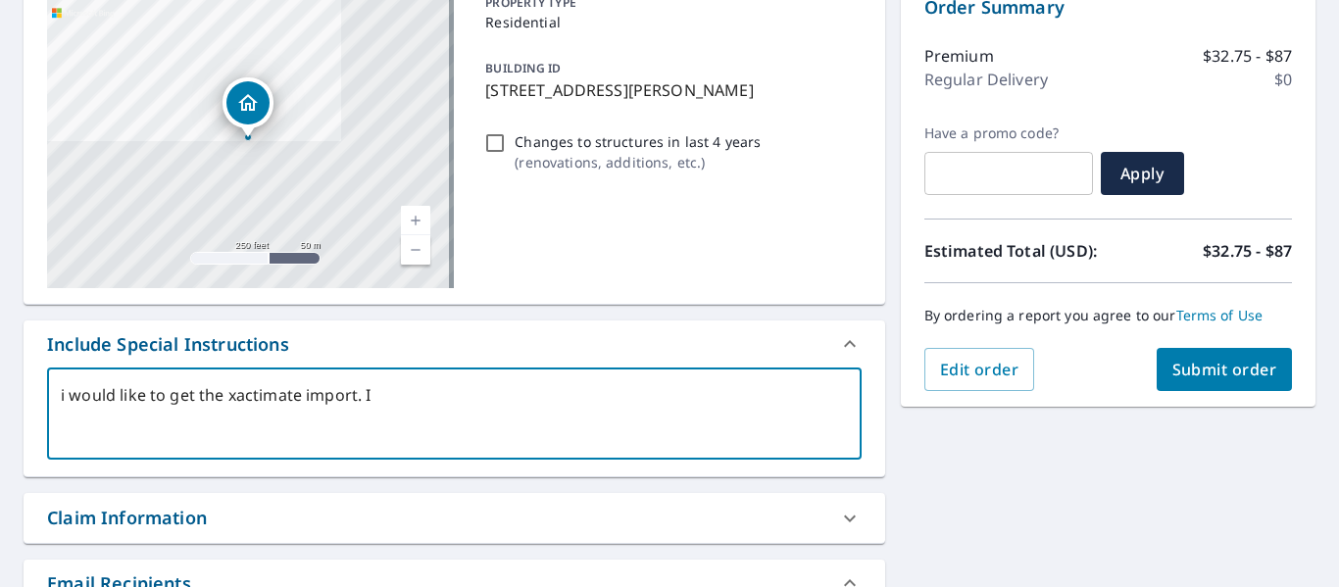
checkbox input "true"
type textarea "i would like to get the xactimate import. I tr"
type textarea "x"
checkbox input "true"
type textarea "i would like to get the xactimate import. I tri"
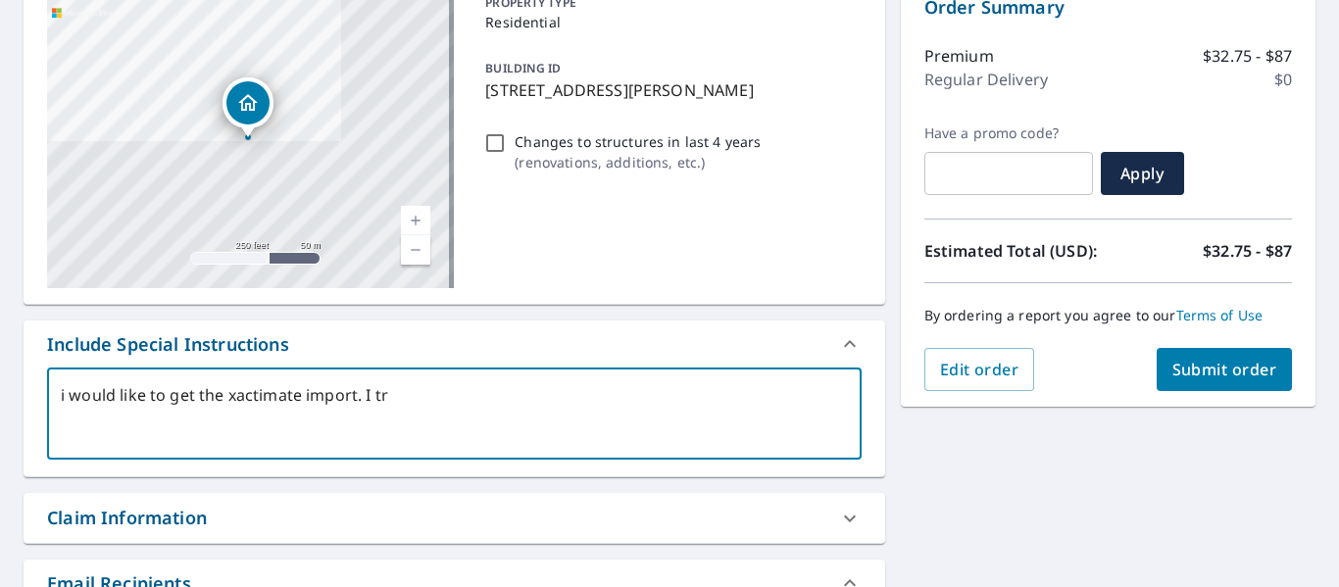
type textarea "x"
checkbox input "true"
type textarea "i would like to get the xactimate import. I trie"
type textarea "x"
checkbox input "true"
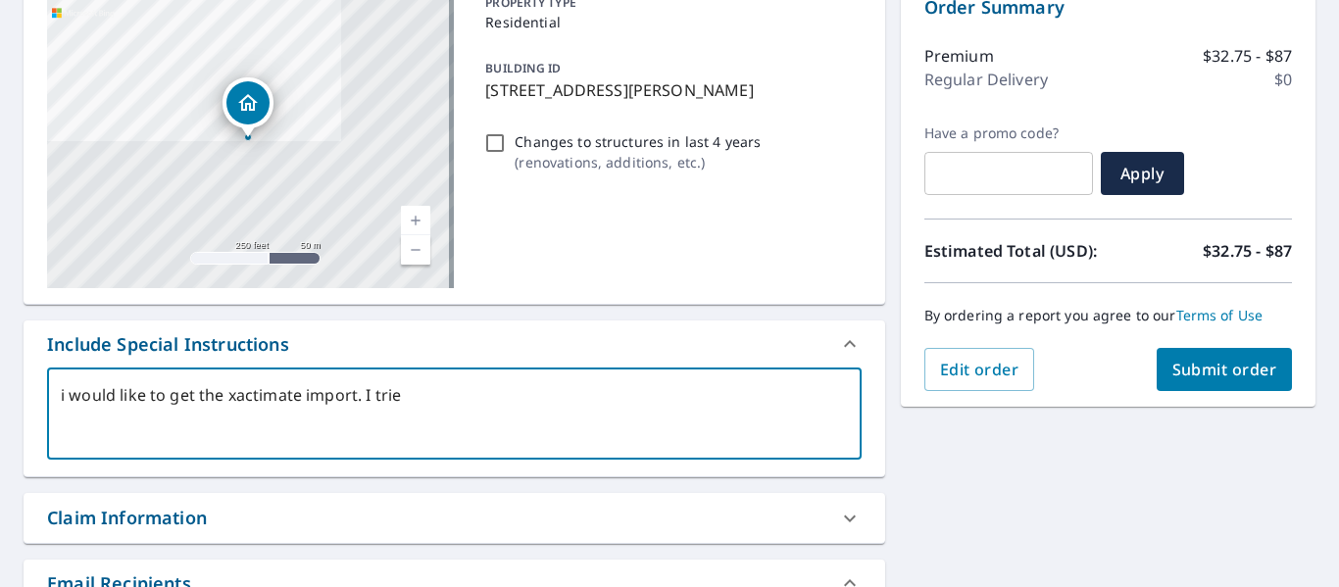
type textarea "i would like to get the xactimate import. I tried"
type textarea "x"
checkbox input "true"
type textarea "i would like to get the xactimate import. I tried"
type textarea "x"
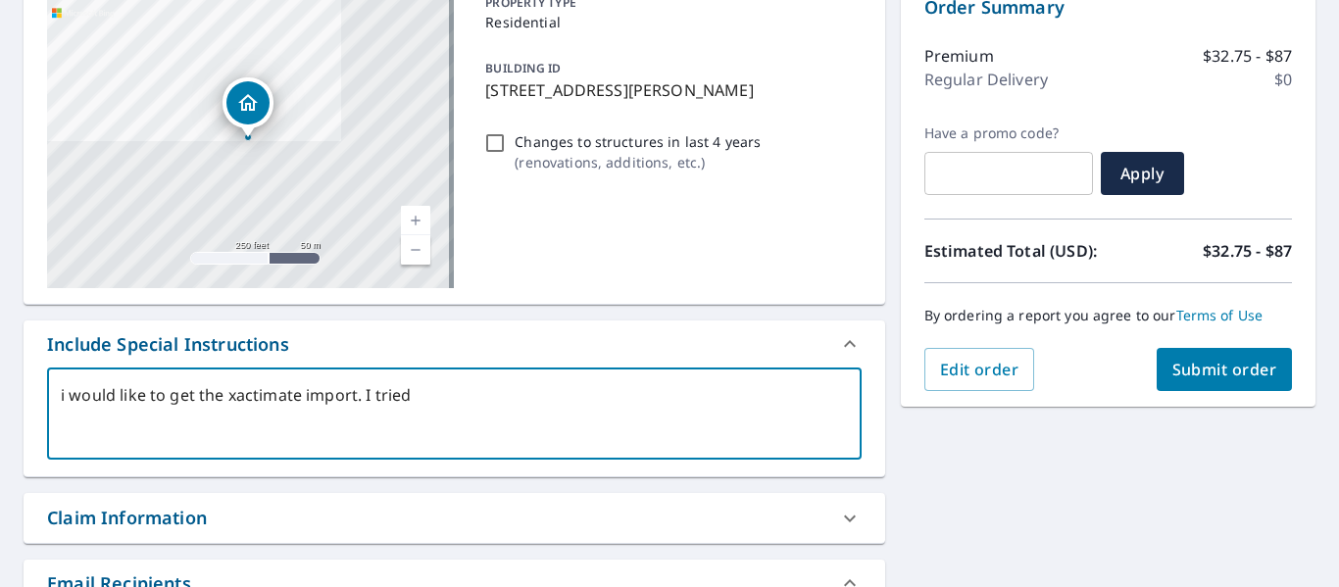
checkbox input "true"
type textarea "i would like to get the xactimate import. I tried t"
type textarea "x"
checkbox input "true"
type textarea "i would like to get the xactimate import. I tried to"
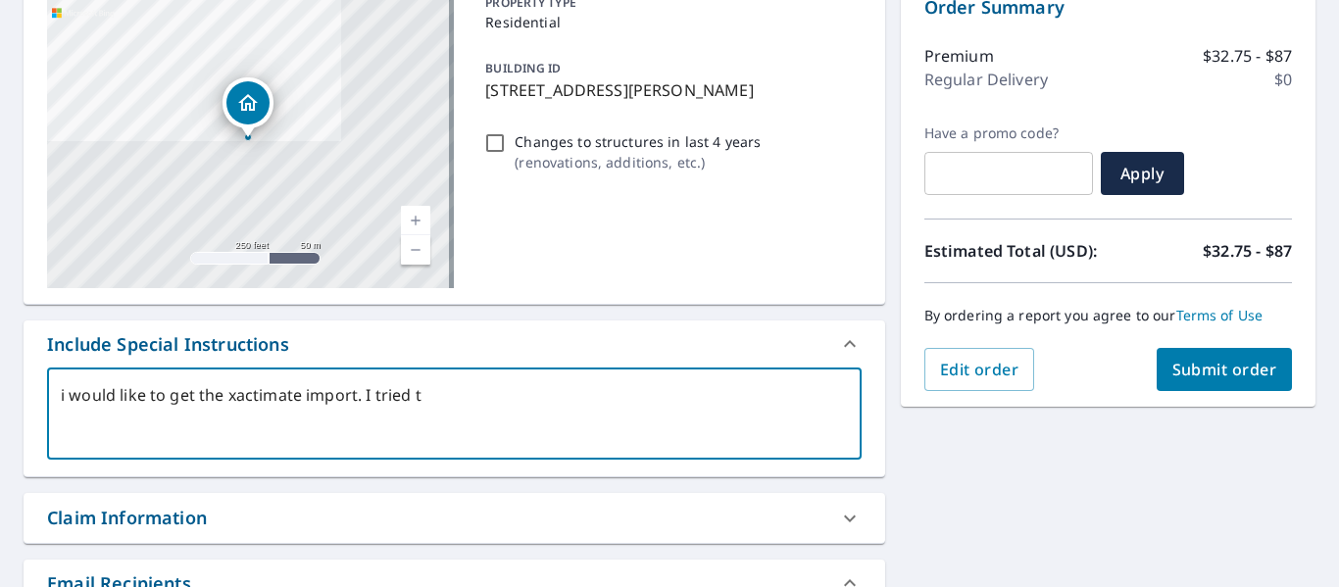
type textarea "x"
checkbox input "true"
type textarea "i would like to get the xactimate import. I tried to"
type textarea "x"
checkbox input "true"
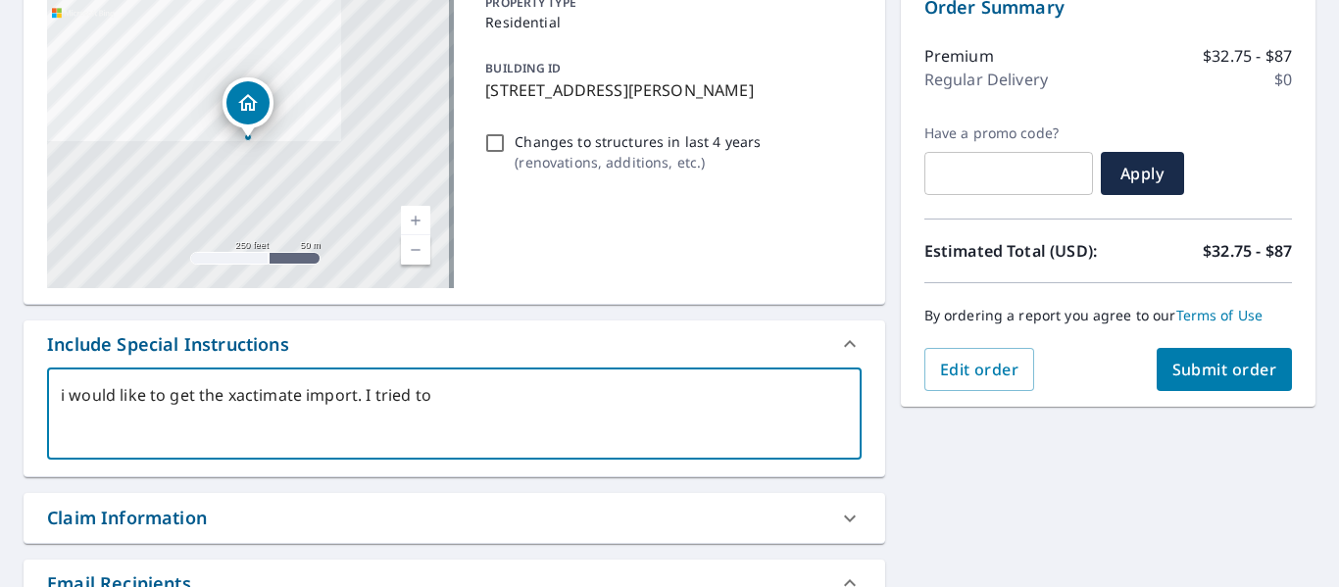
type textarea "i would like to get the xactimate import. I tried to"
type textarea "x"
type textarea "i would like to get the xactimate import. I tried to t"
type textarea "x"
checkbox input "true"
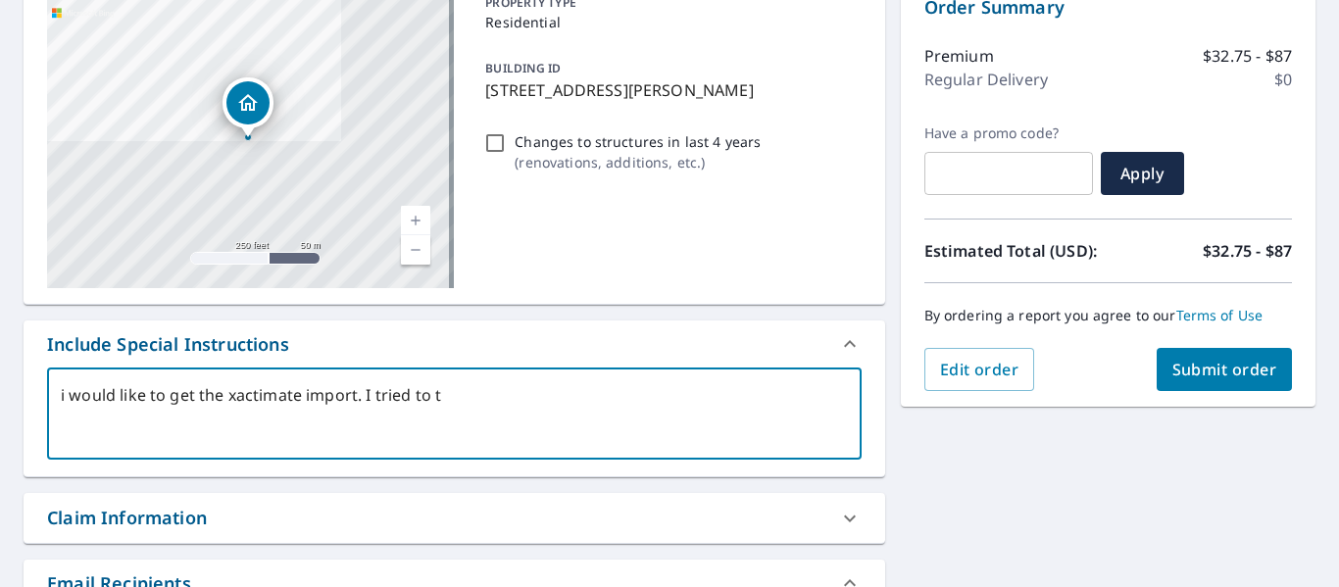
type textarea "i would like to get the xactimate import. I tried to to"
type textarea "x"
checkbox input "true"
type textarea "i would like to get the xactimate import. I tried to to"
type textarea "x"
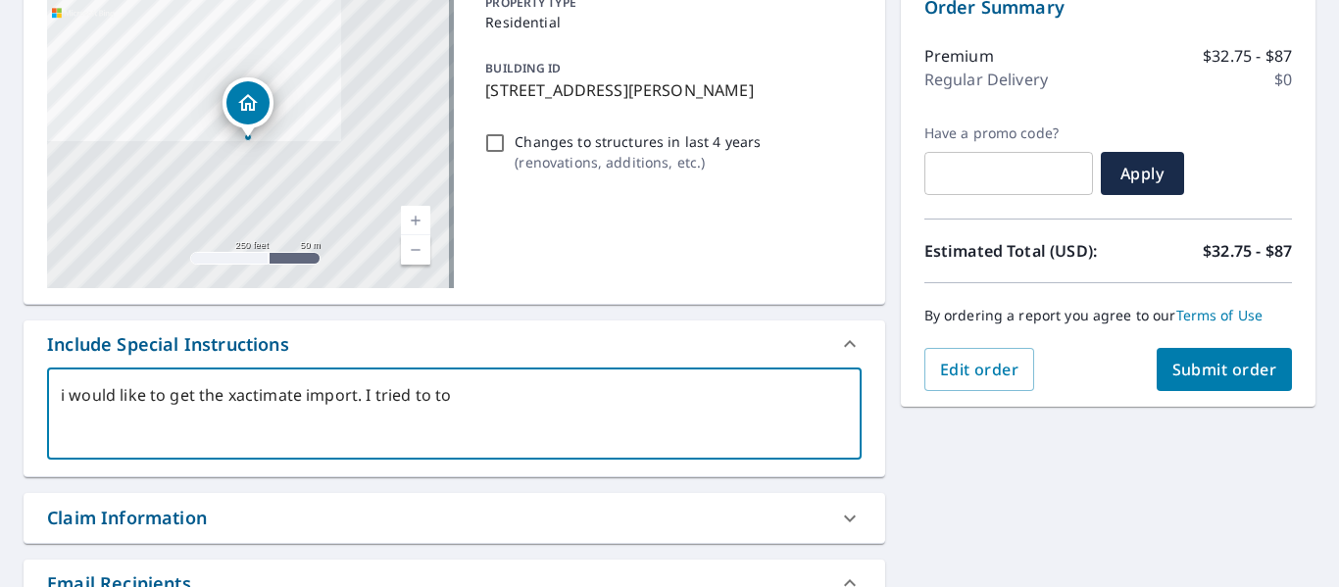
checkbox input "true"
type textarea "i would like to get the xactimate import. I tried to to o"
type textarea "x"
checkbox input "true"
type textarea "i would like to get the xactimate import. I tried to to or"
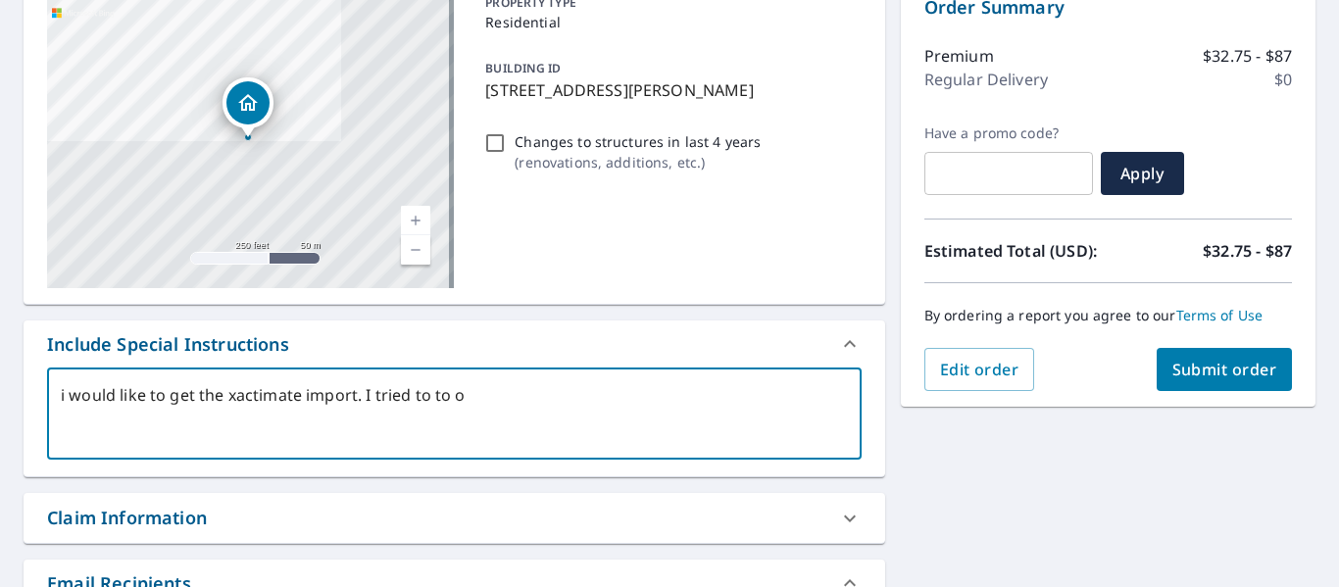
type textarea "x"
checkbox input "true"
type textarea "i would like to get the xactimate import. I tried to to ord"
type textarea "x"
checkbox input "true"
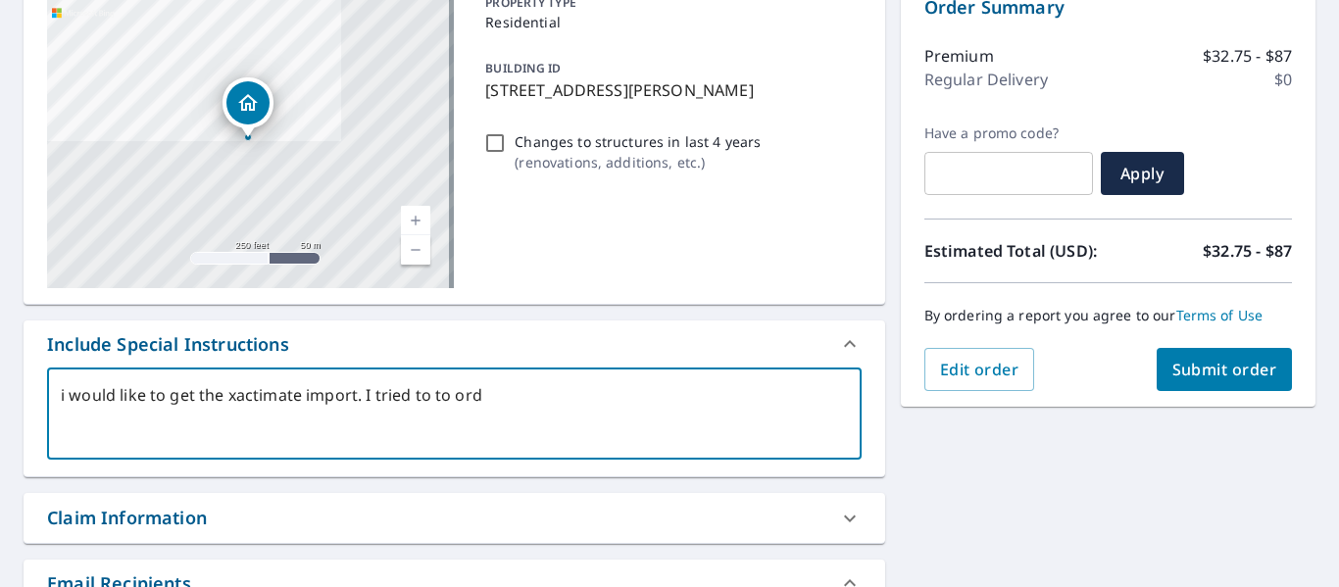
type textarea "i would like to get the xactimate import. I tried to to orde"
type textarea "x"
checkbox input "true"
type textarea "i would like to get the xactimate import. I tried to to order"
type textarea "x"
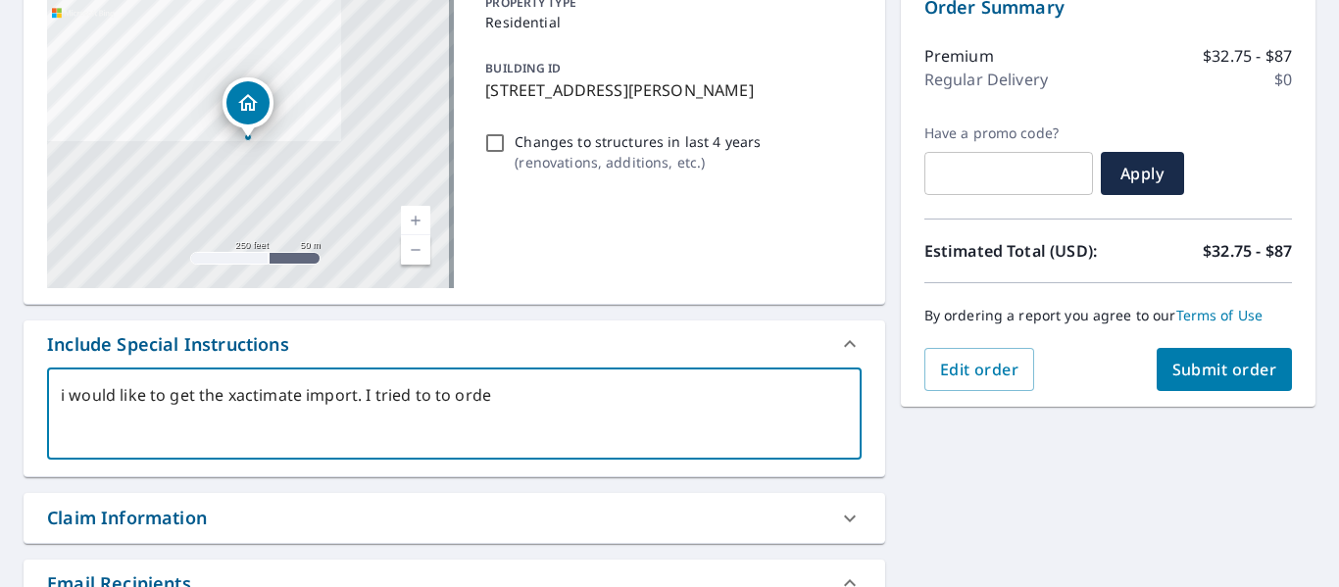
checkbox input "true"
type textarea "i would like to get the xactimate import. I tried to to order"
type textarea "x"
checkbox input "true"
type textarea "i would like to get the xactimate import. I tried to to order t"
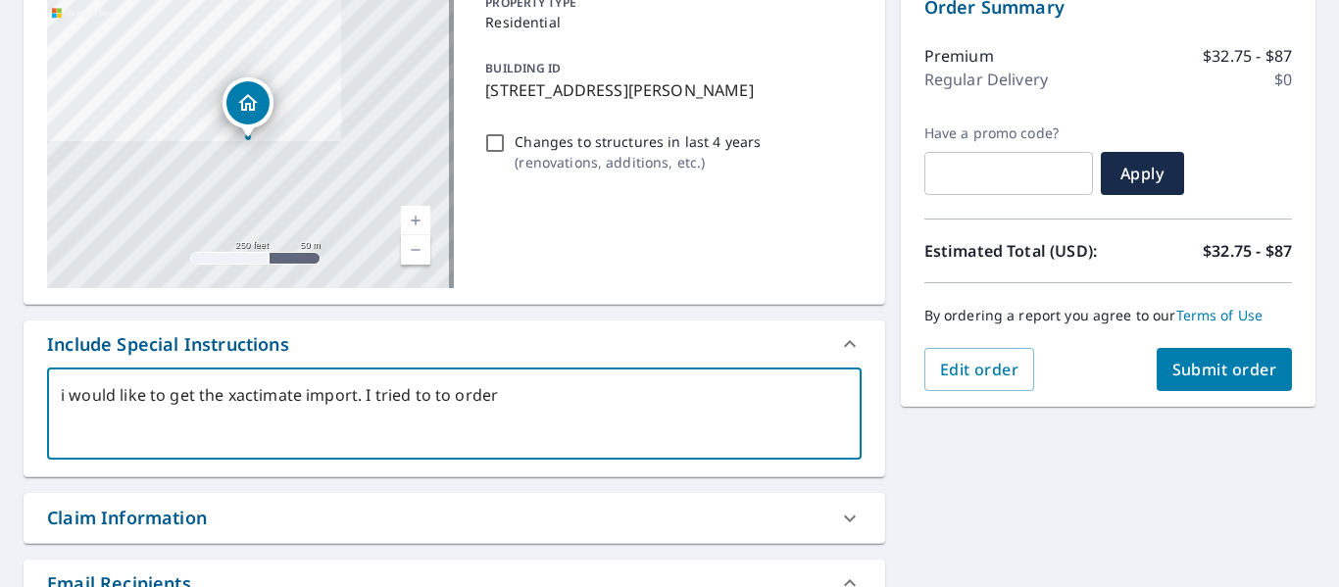
type textarea "x"
checkbox input "true"
type textarea "i would like to get the xactimate import. I tried to to order th"
click at [239, 398] on textarea "i would like to get the xactimate import. I tried to to order thru Xactimate bu…" at bounding box center [454, 414] width 787 height 56
click at [141, 414] on textarea "i would like to get the Xactimate import. I tried to to order thru Xactimate bu…" at bounding box center [454, 414] width 787 height 56
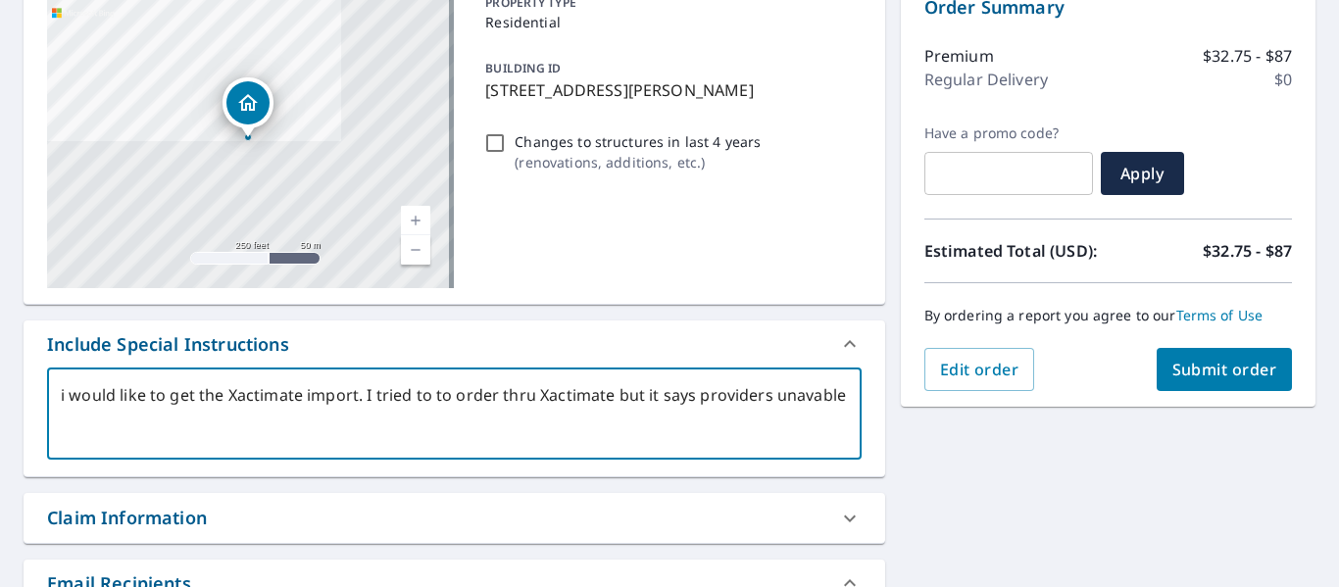
click at [104, 414] on textarea "i would like to get the Xactimate import. I tried to to order thru Xactimate bu…" at bounding box center [454, 414] width 787 height 56
click at [215, 414] on textarea "i would like to get the Xactimate import. I tried to to order thru Xactimate bu…" at bounding box center [454, 414] width 787 height 56
drag, startPoint x: 176, startPoint y: 423, endPoint x: 24, endPoint y: 386, distance: 156.4
click at [24, 386] on div "i would like to get the Xactimate import. I tried to to order thru Xactimate bu…" at bounding box center [454, 421] width 861 height 109
paste textarea "I would like to get the Xactimate import. I tried to order thru Xactimate but i…"
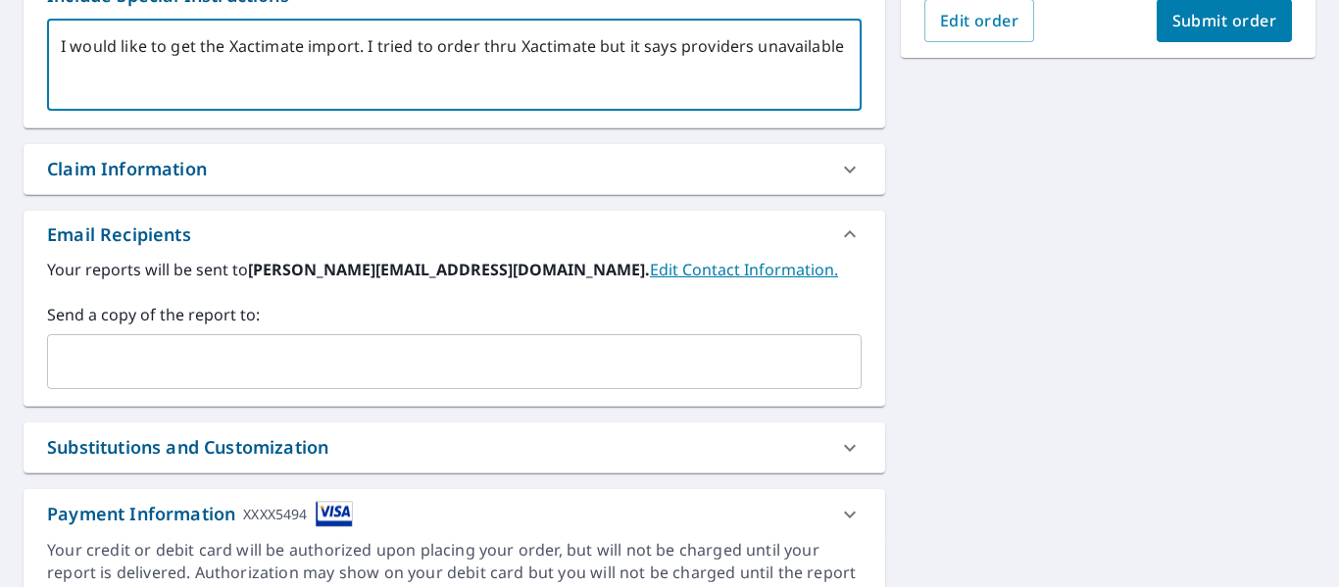
scroll to position [610, 0]
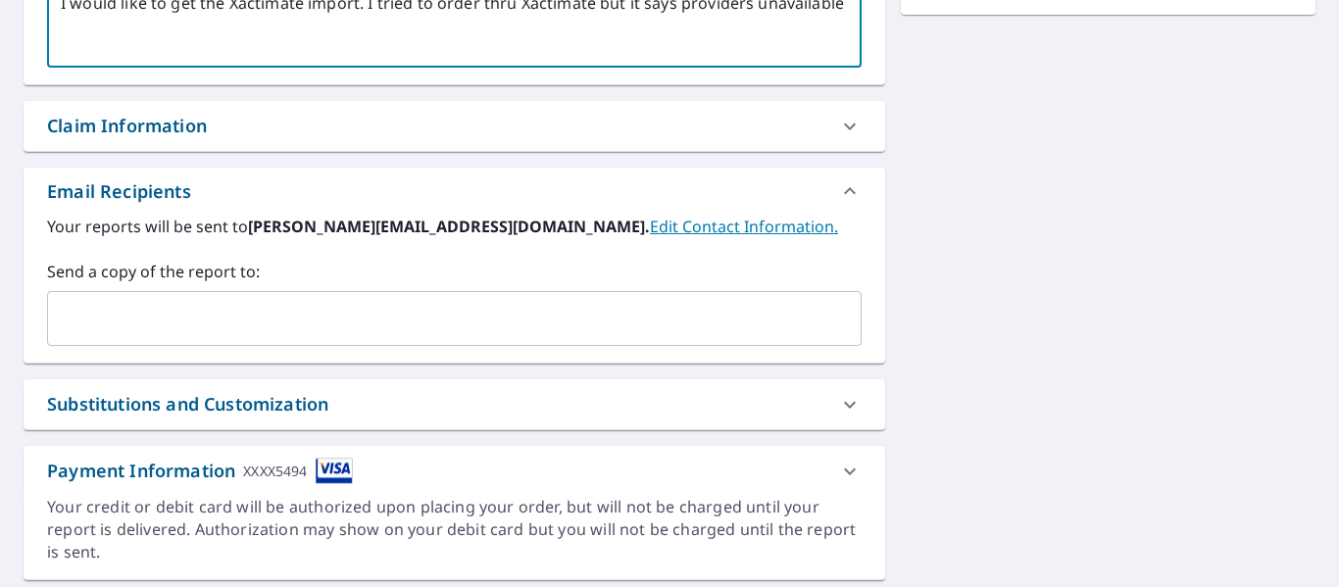
click at [650, 230] on link "Edit Contact Information." at bounding box center [744, 227] width 188 height 22
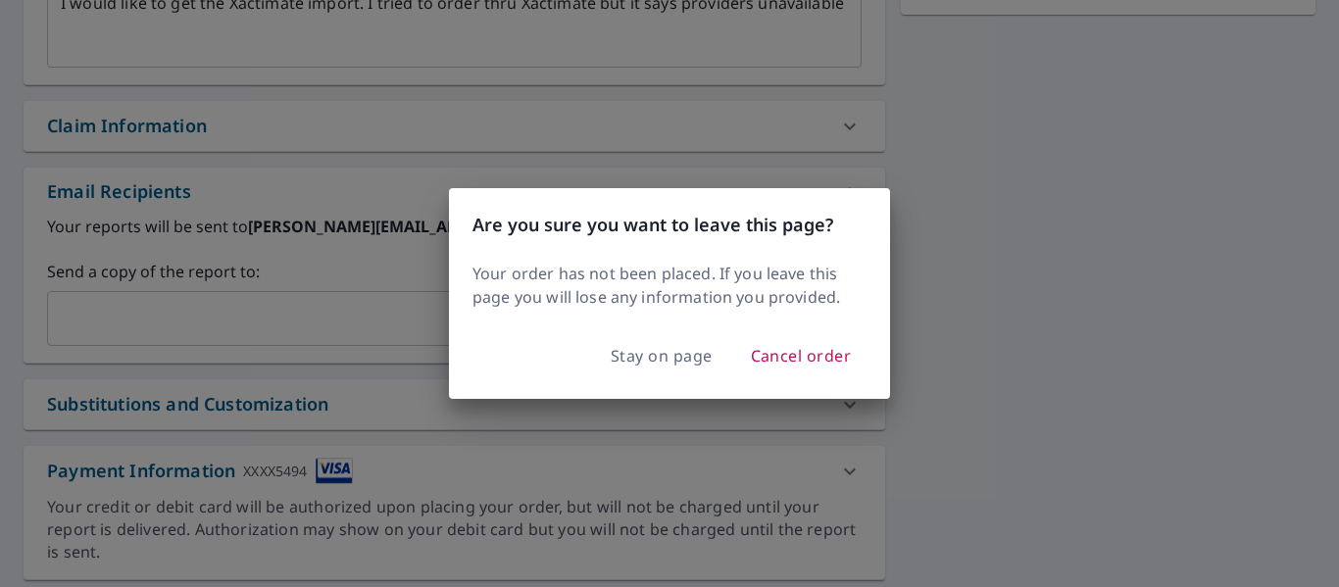
click at [1153, 261] on div "Are you sure you want to leave this page? Your order has not been placed. If yo…" at bounding box center [669, 293] width 1339 height 587
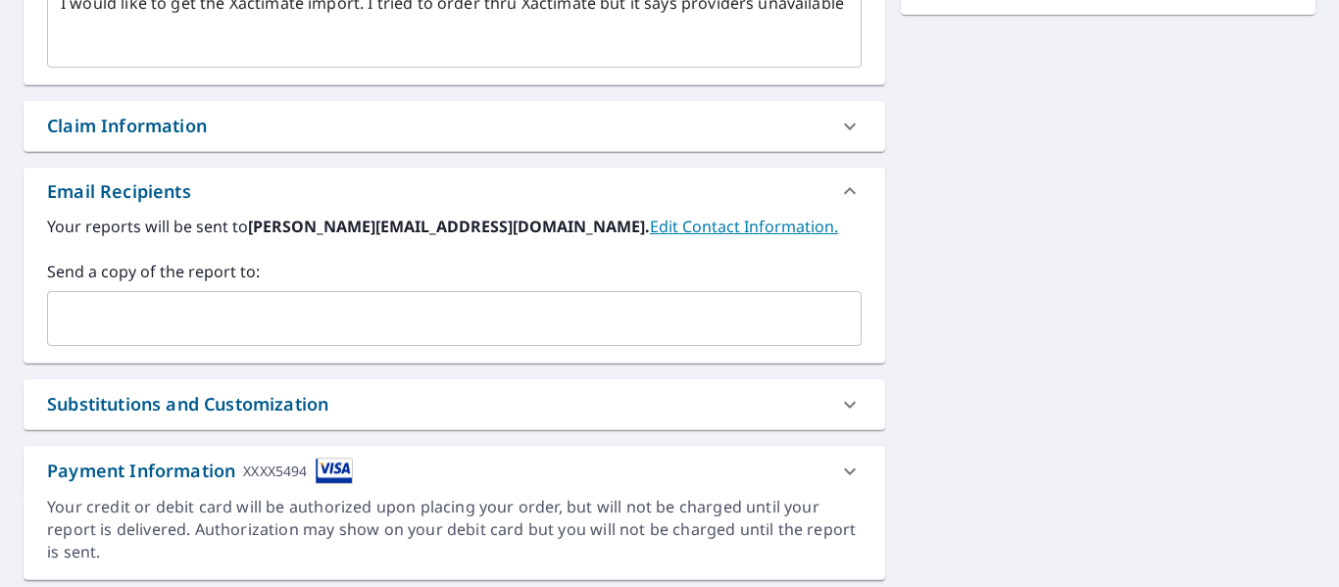
click at [441, 317] on input "text" at bounding box center [439, 318] width 767 height 37
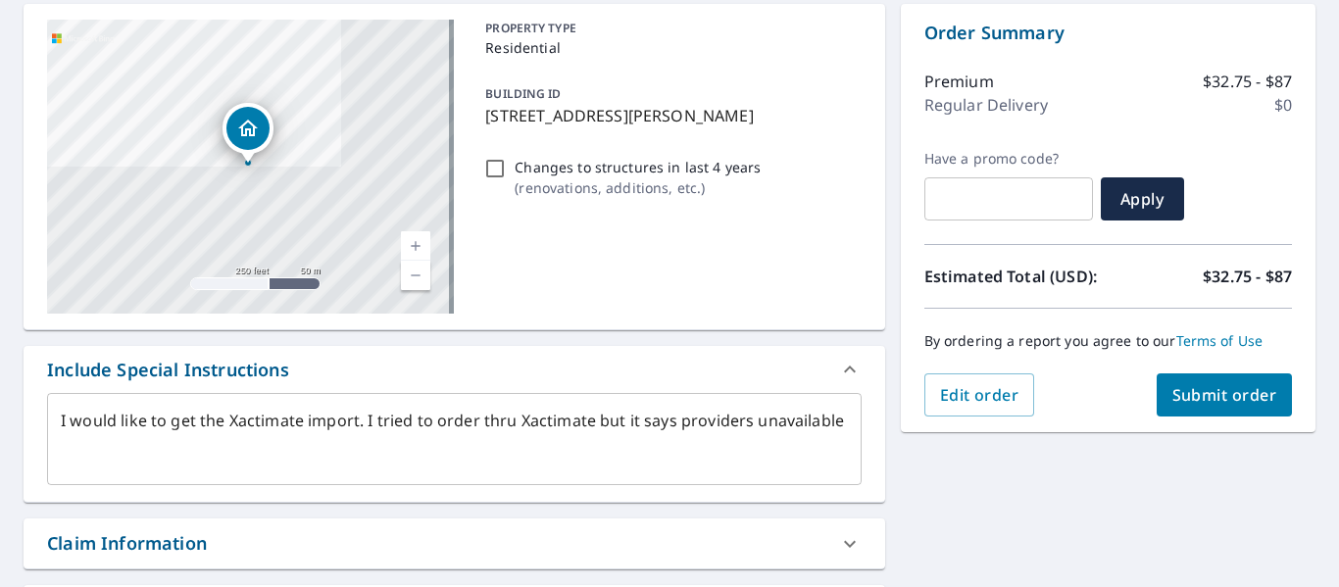
scroll to position [196, 0]
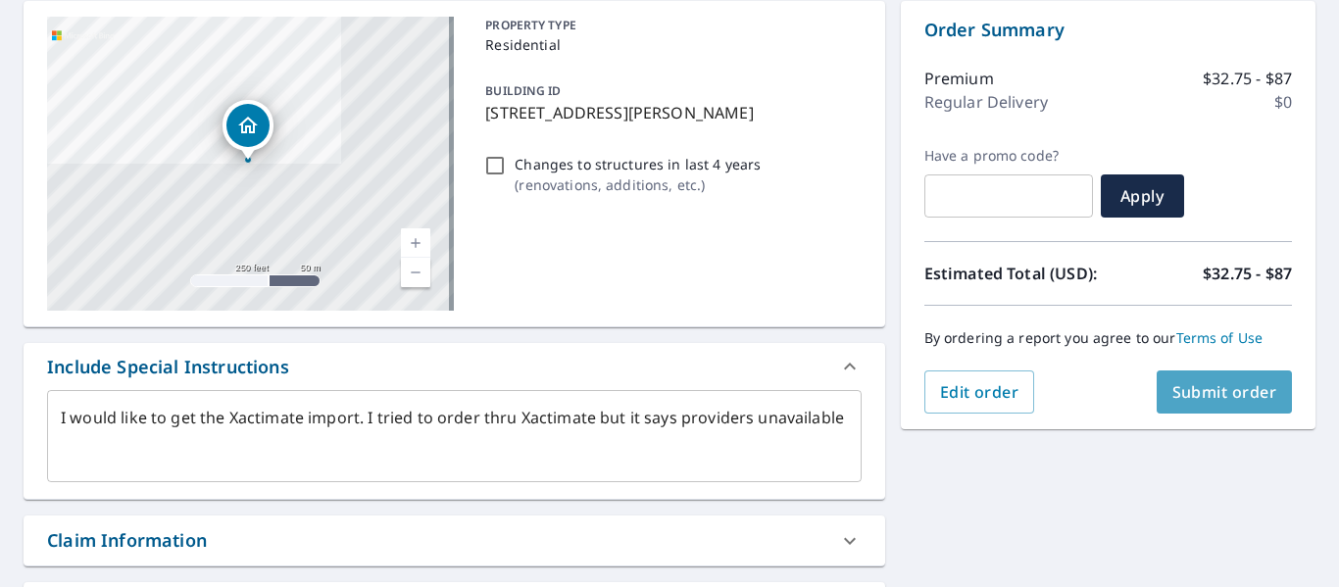
click at [1195, 384] on span "Submit order" at bounding box center [1224, 392] width 105 height 22
